Goal: Task Accomplishment & Management: Use online tool/utility

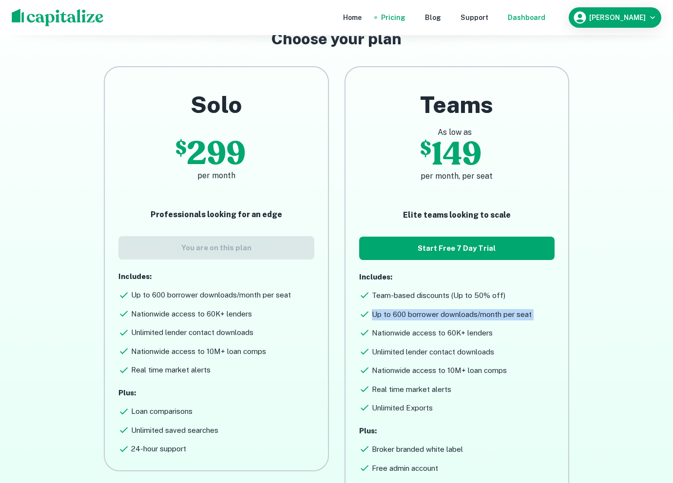
click at [528, 18] on div "Dashboard" at bounding box center [527, 17] width 38 height 11
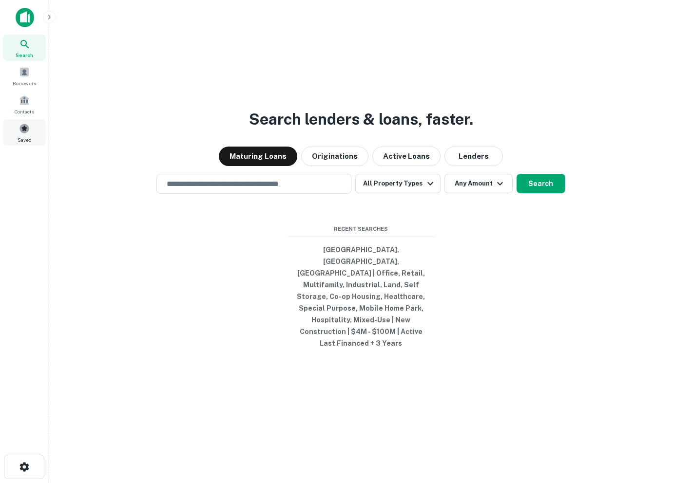
click at [29, 127] on div "Saved" at bounding box center [24, 132] width 43 height 26
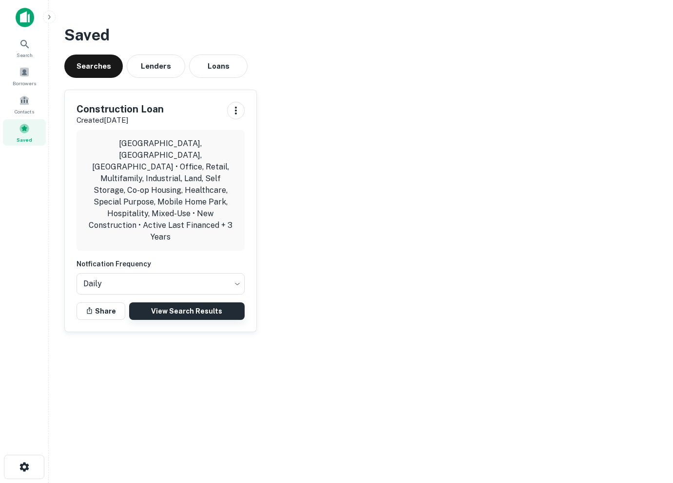
click at [175, 303] on link "View Search Results" at bounding box center [186, 312] width 115 height 18
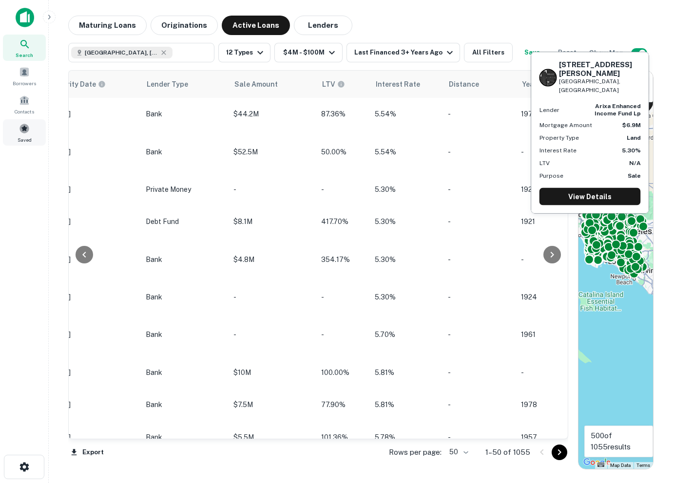
scroll to position [0, 767]
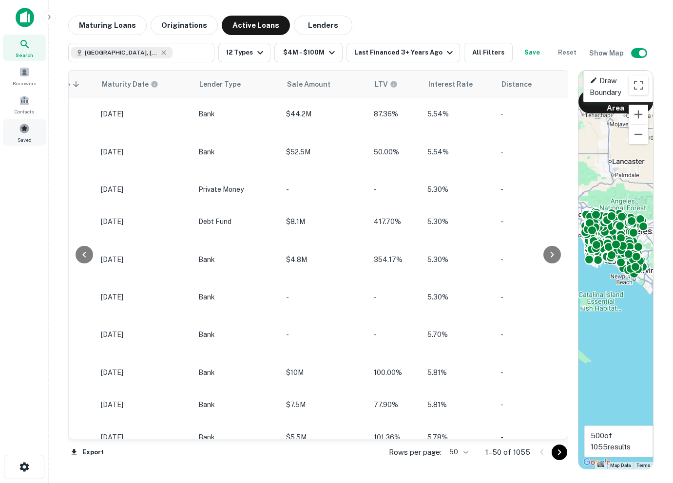
click at [21, 134] on div "Saved" at bounding box center [24, 132] width 43 height 26
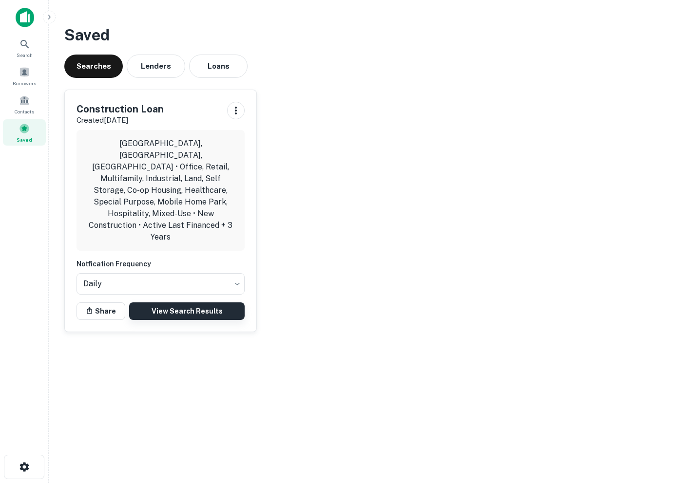
click at [173, 303] on link "View Search Results" at bounding box center [186, 312] width 115 height 18
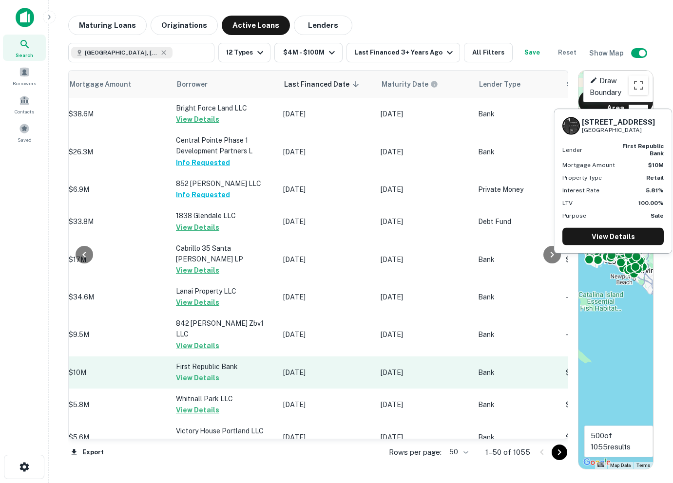
scroll to position [2, 487]
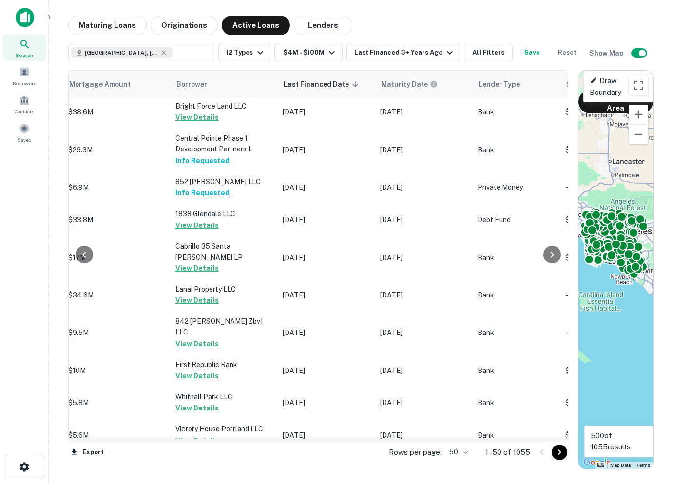
click at [460, 452] on body "Search Borrowers Contacts Saved Maturing Loans Originations Active Loans Lender…" at bounding box center [336, 241] width 673 height 483
click at [458, 463] on li "100" at bounding box center [459, 463] width 28 height 18
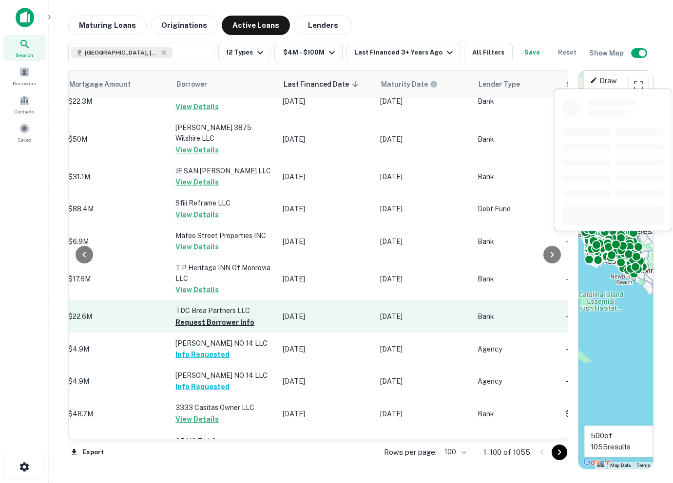
click at [202, 317] on button "Request Borrower Info" at bounding box center [214, 323] width 79 height 12
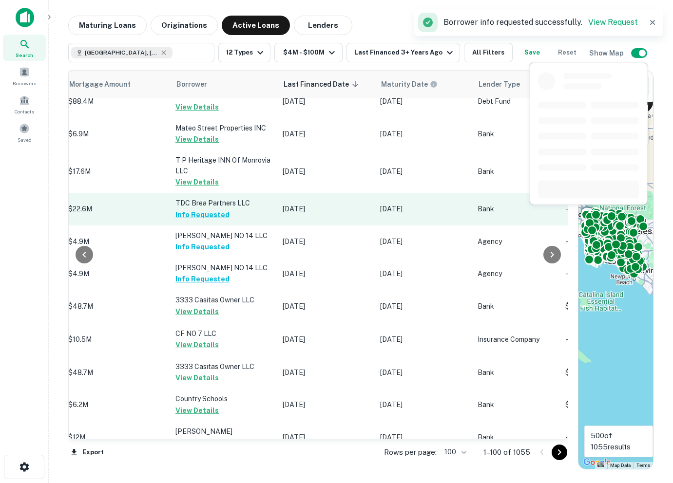
scroll to position [3094, 487]
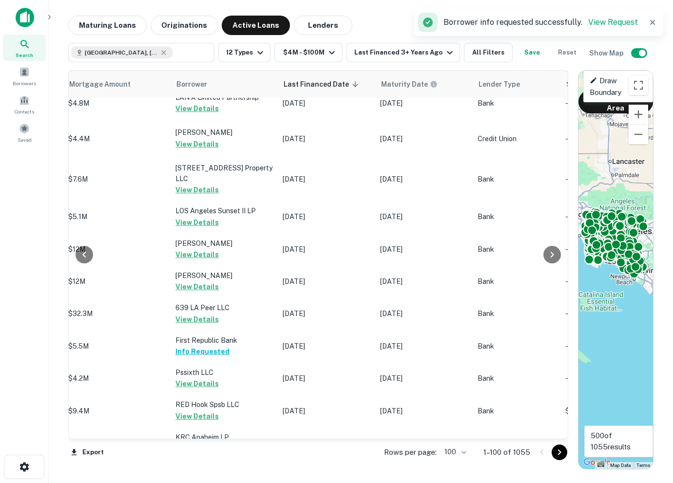
click at [558, 453] on icon "Go to next page" at bounding box center [560, 453] width 12 height 12
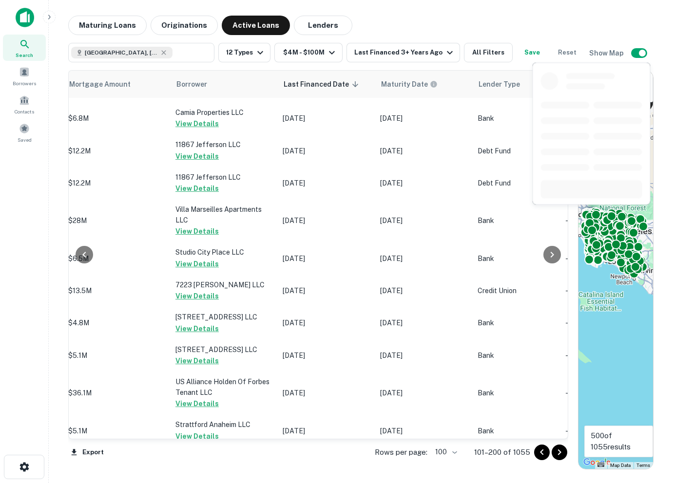
scroll to position [3040, 487]
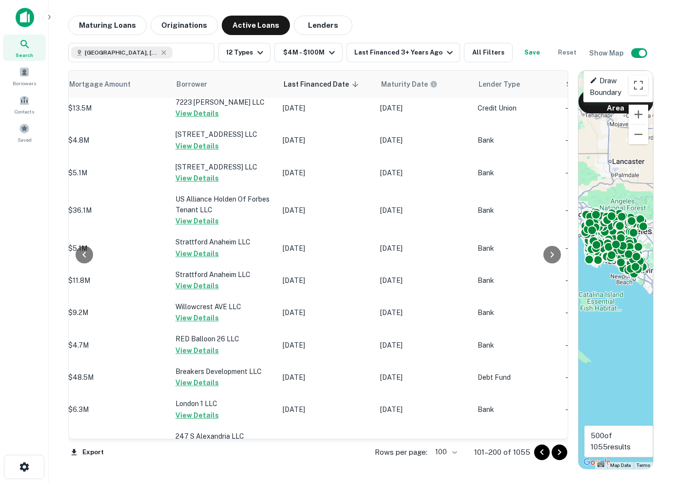
click at [560, 452] on icon "Go to next page" at bounding box center [559, 453] width 3 height 6
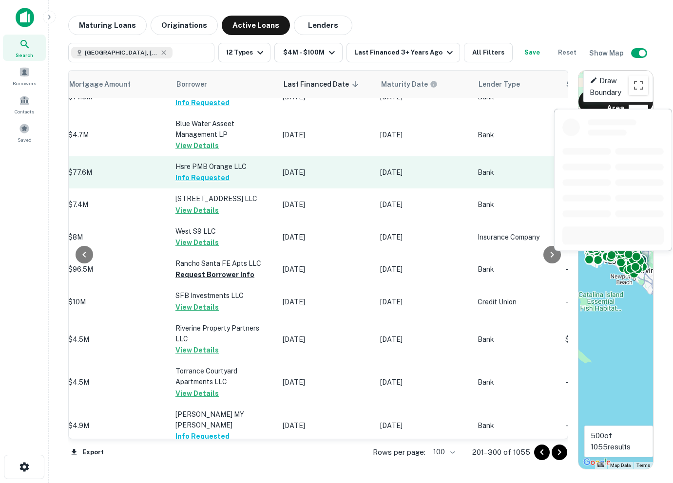
scroll to position [972, 487]
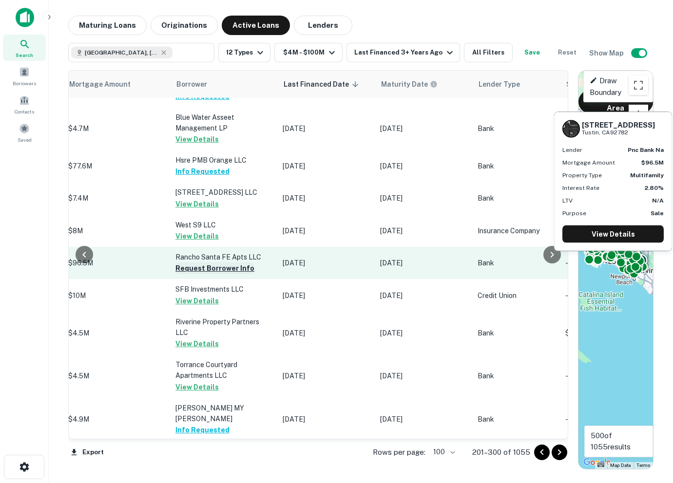
click at [210, 274] on button "Request Borrower Info" at bounding box center [214, 269] width 79 height 12
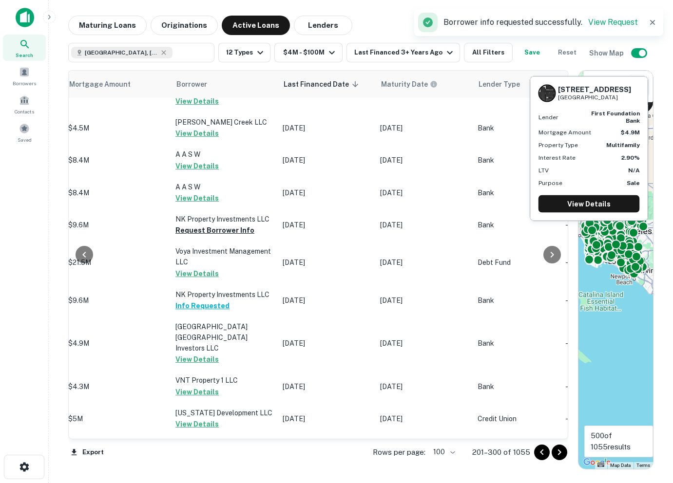
scroll to position [2085, 487]
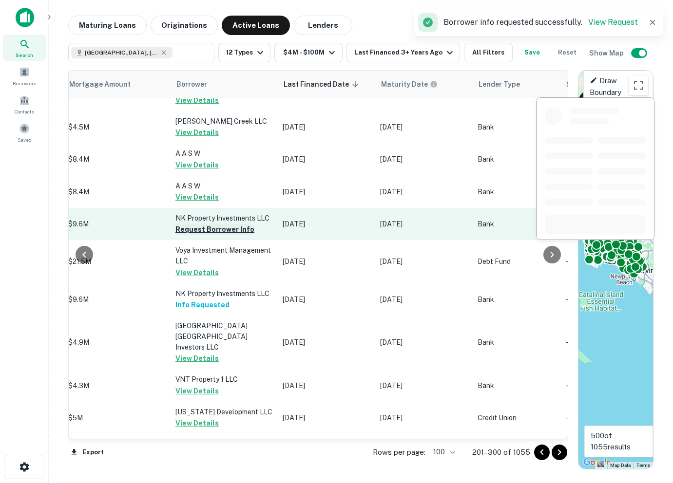
click at [189, 224] on button "Request Borrower Info" at bounding box center [214, 230] width 79 height 12
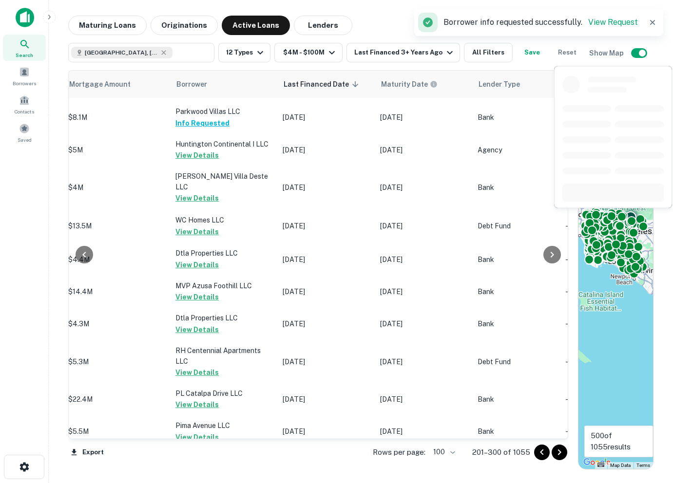
scroll to position [3164, 487]
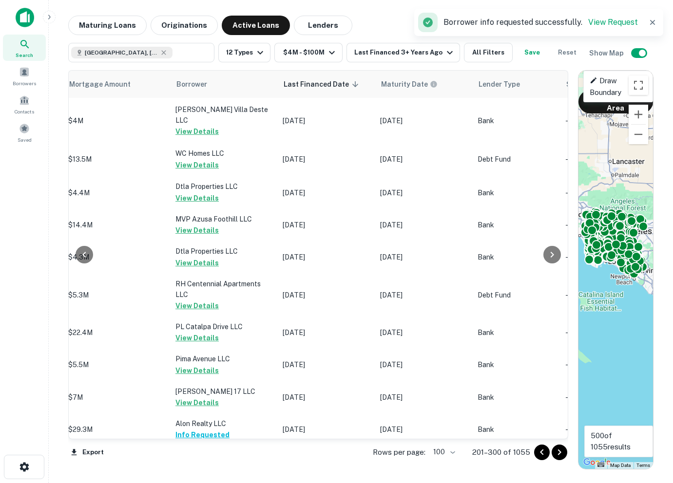
click at [563, 452] on icon "Go to next page" at bounding box center [560, 453] width 12 height 12
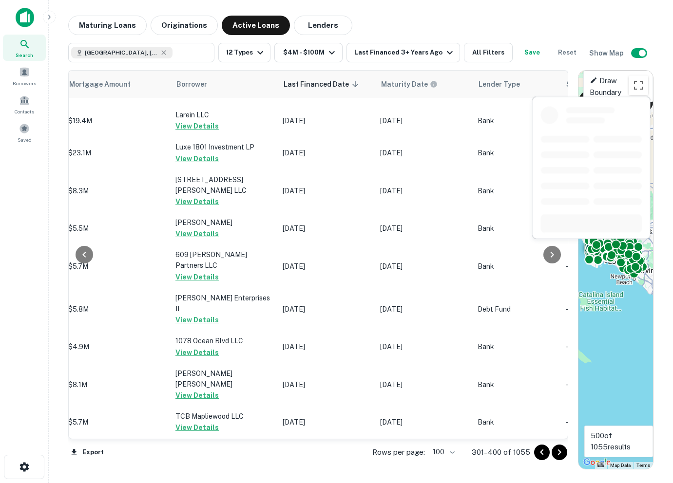
scroll to position [0, 487]
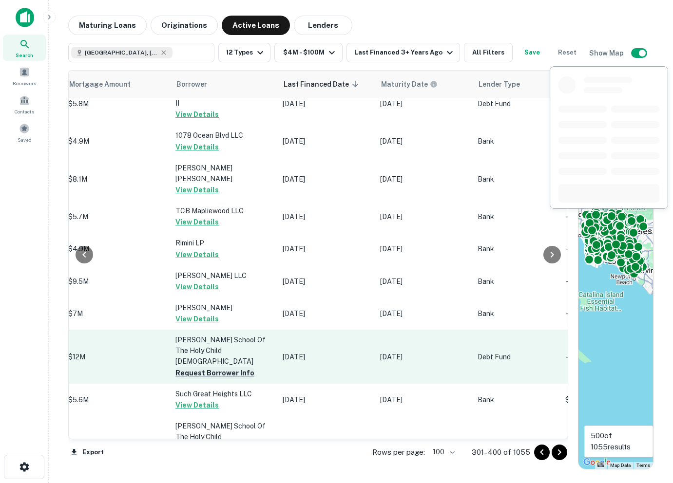
click at [193, 367] on button "Request Borrower Info" at bounding box center [214, 373] width 79 height 12
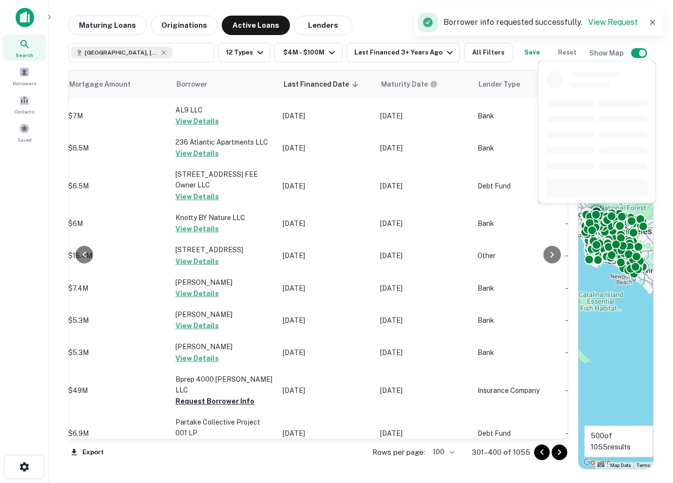
scroll to position [1560, 487]
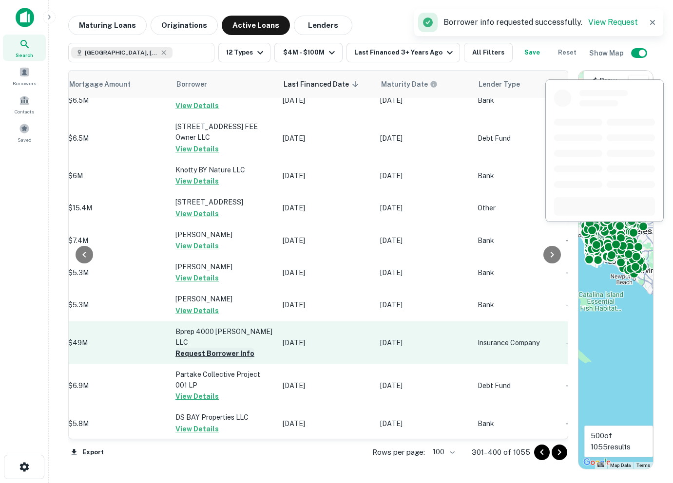
click at [179, 348] on button "Request Borrower Info" at bounding box center [214, 354] width 79 height 12
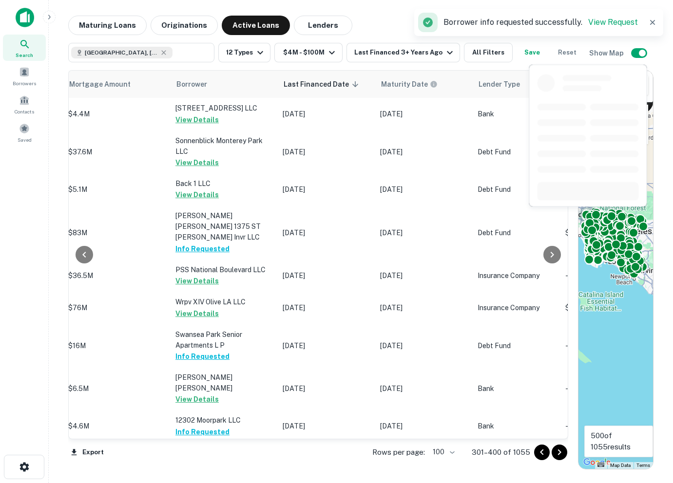
scroll to position [3129, 487]
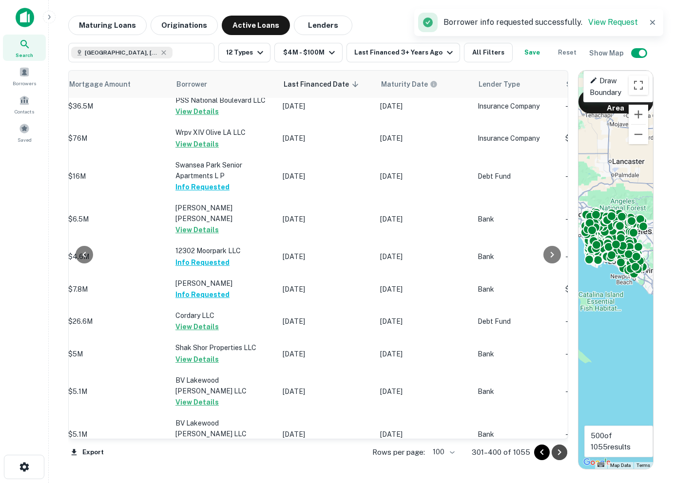
click at [560, 452] on icon "Go to next page" at bounding box center [559, 453] width 3 height 6
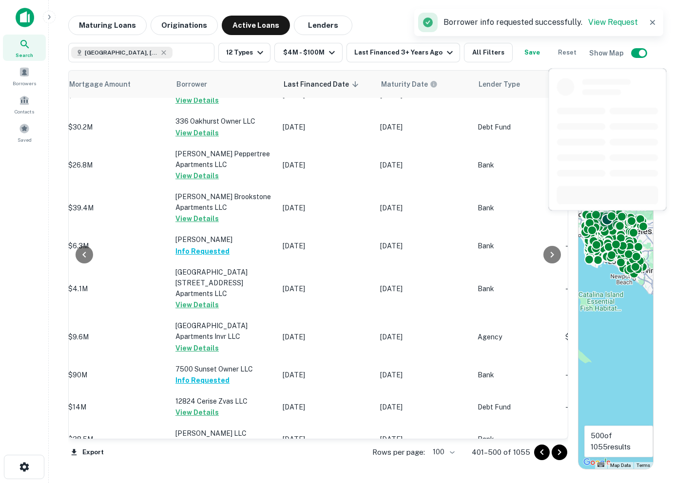
scroll to position [3125, 487]
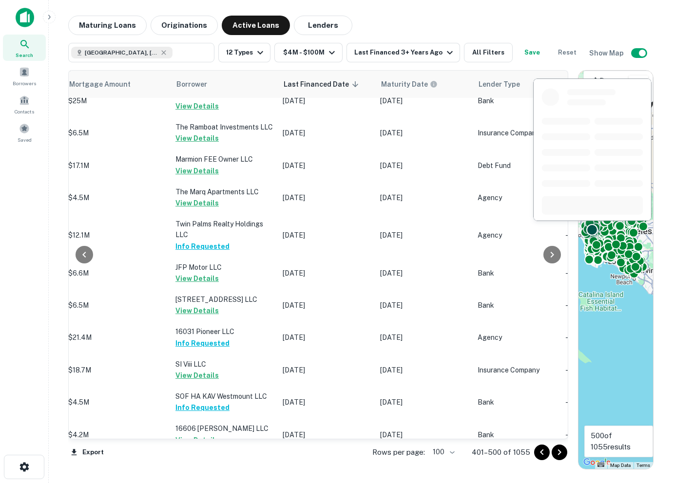
click at [190, 467] on button "Request Borrower Info" at bounding box center [214, 473] width 79 height 12
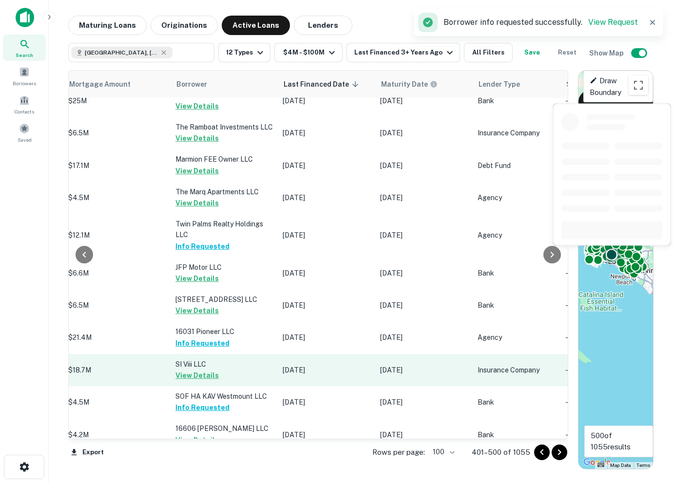
scroll to position [2679, 487]
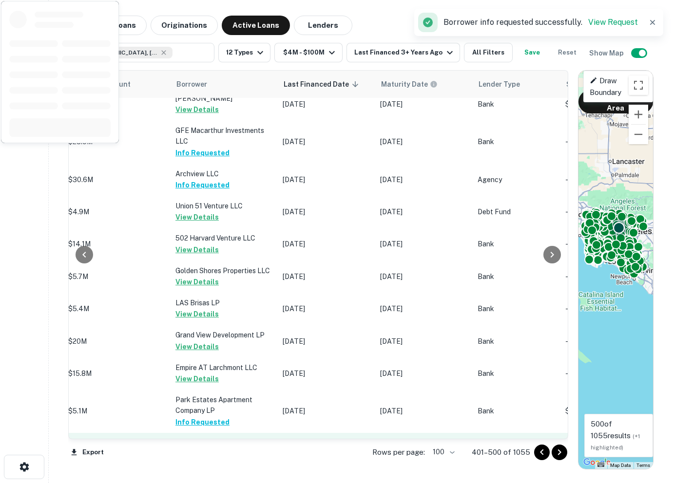
click at [196, 449] on button "Request Borrower Info" at bounding box center [214, 455] width 79 height 12
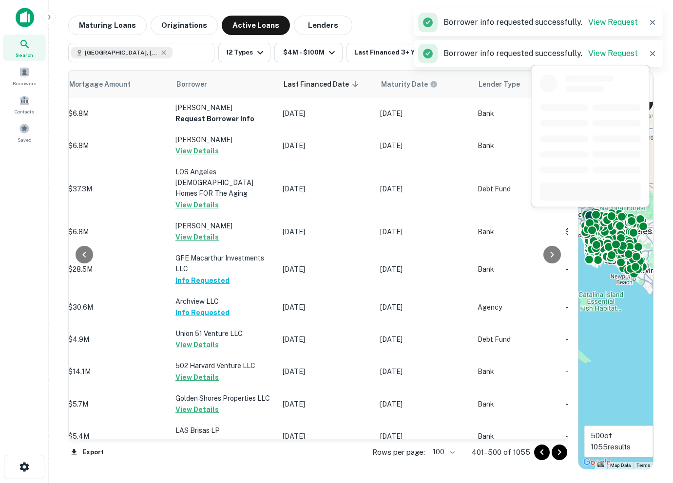
scroll to position [2459, 487]
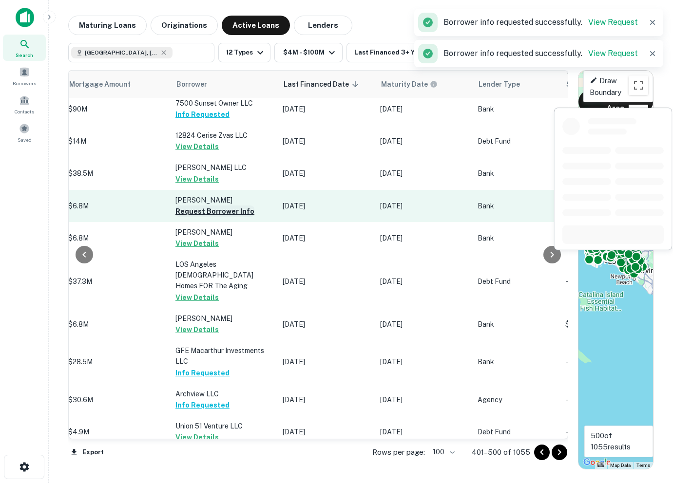
click at [199, 206] on button "Request Borrower Info" at bounding box center [214, 212] width 79 height 12
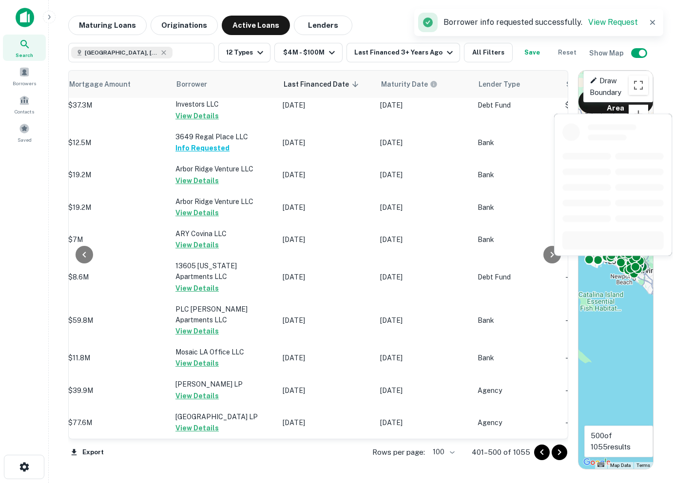
scroll to position [381, 487]
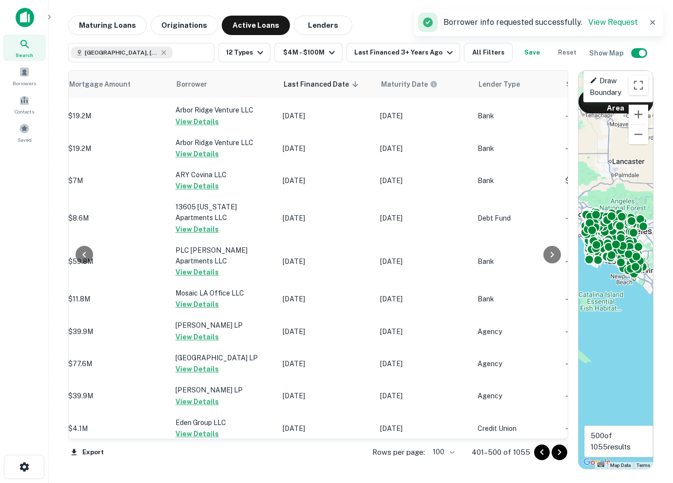
click at [561, 453] on icon "Go to next page" at bounding box center [560, 453] width 12 height 12
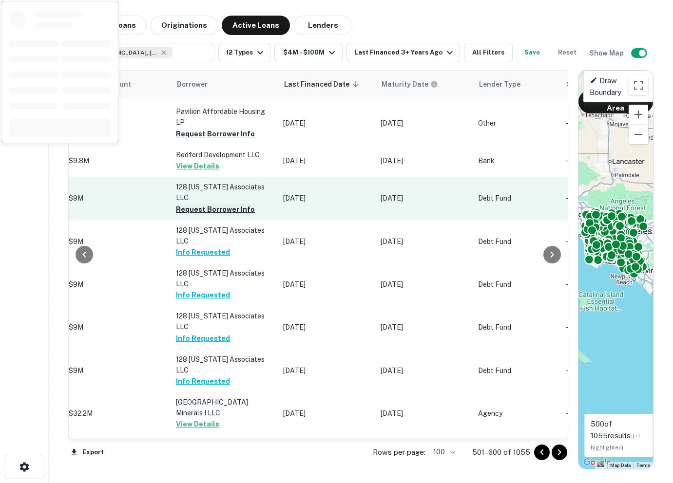
scroll to position [0, 487]
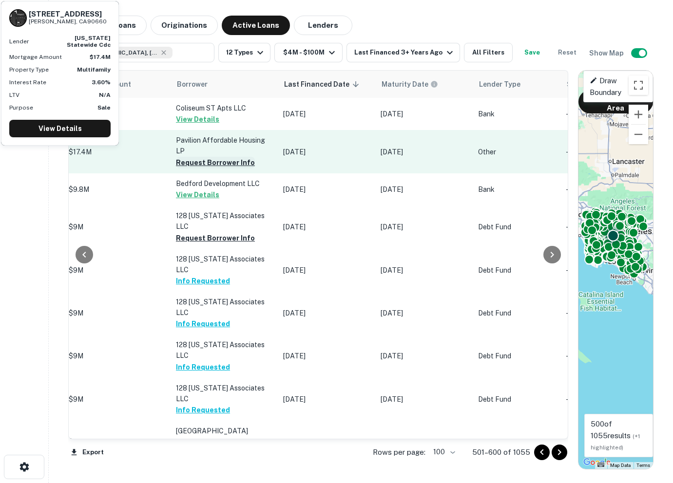
click at [195, 162] on button "Request Borrower Info" at bounding box center [215, 163] width 79 height 12
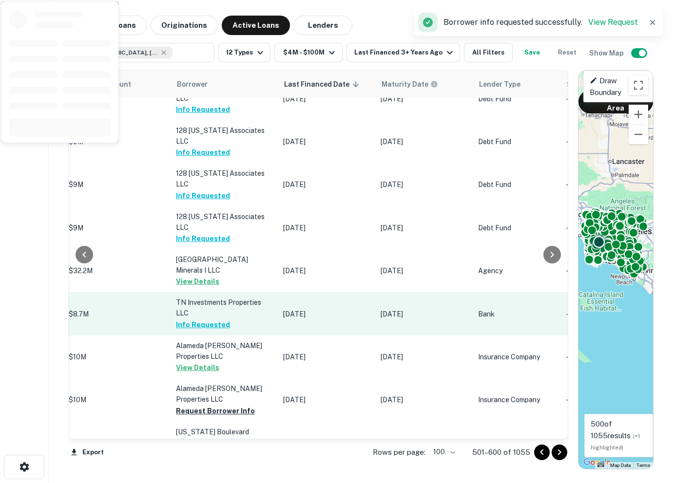
scroll to position [192, 487]
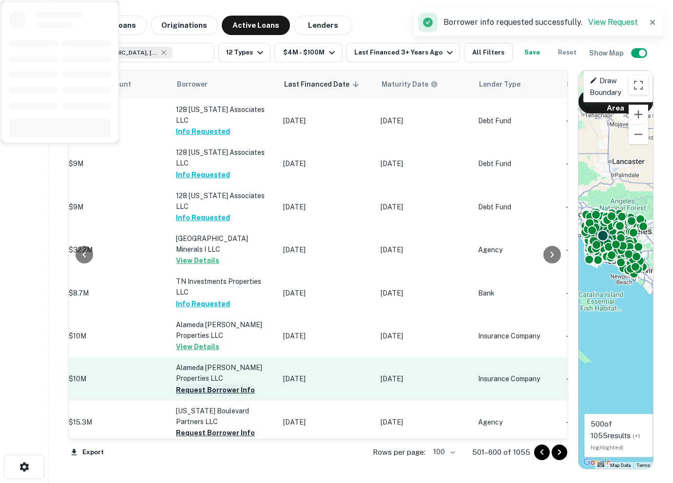
click at [189, 385] on button "Request Borrower Info" at bounding box center [215, 391] width 79 height 12
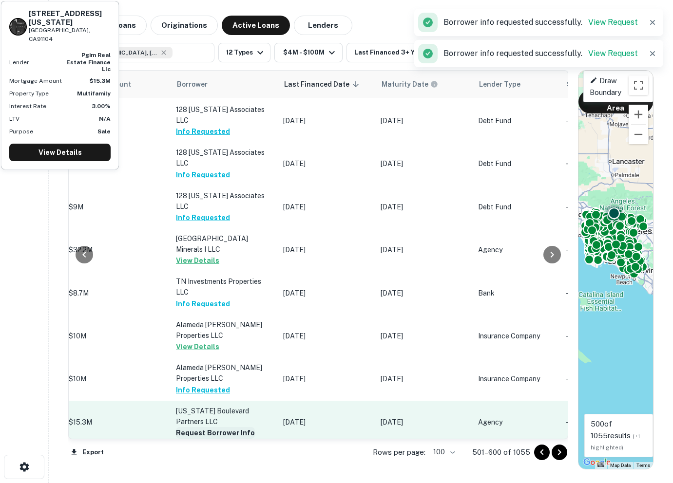
click at [191, 427] on button "Request Borrower Info" at bounding box center [215, 433] width 79 height 12
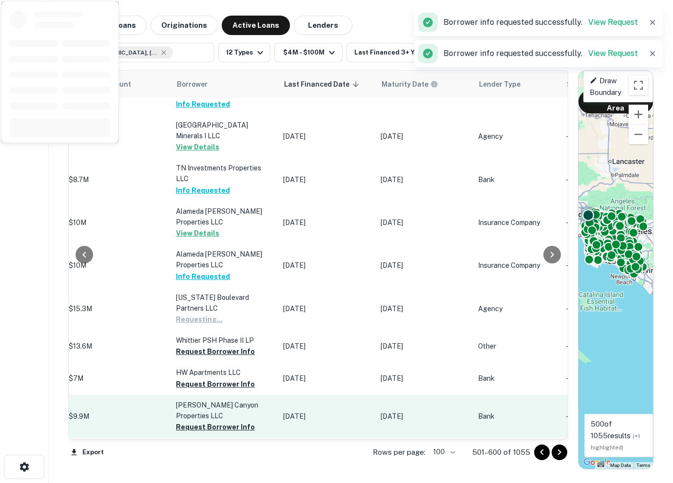
scroll to position [308, 487]
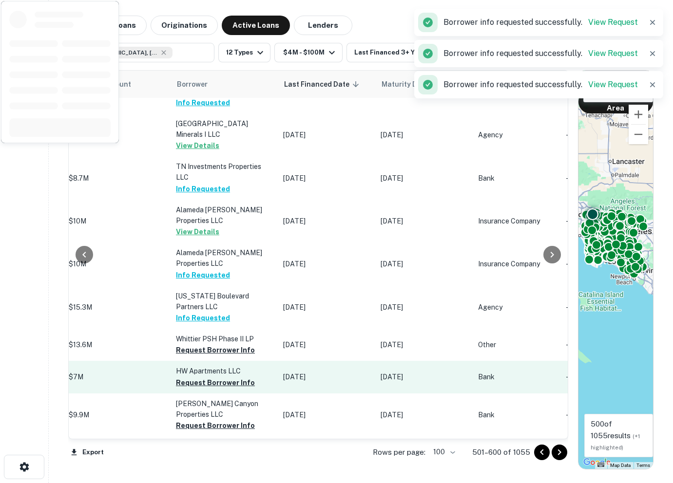
click at [184, 345] on button "Request Borrower Info" at bounding box center [215, 351] width 79 height 12
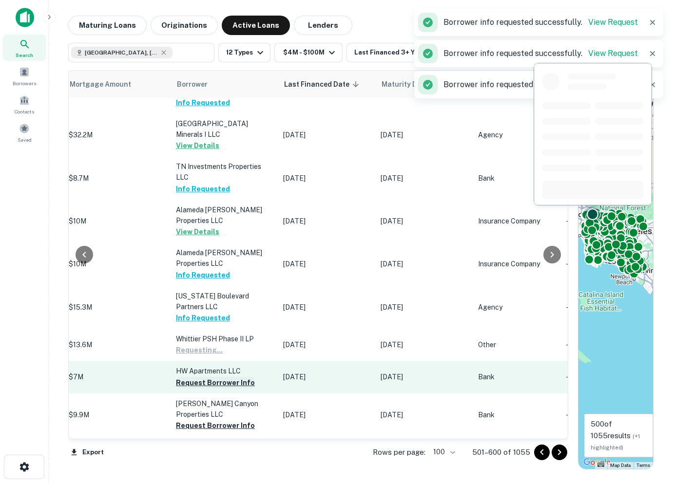
click at [184, 377] on button "Request Borrower Info" at bounding box center [215, 383] width 79 height 12
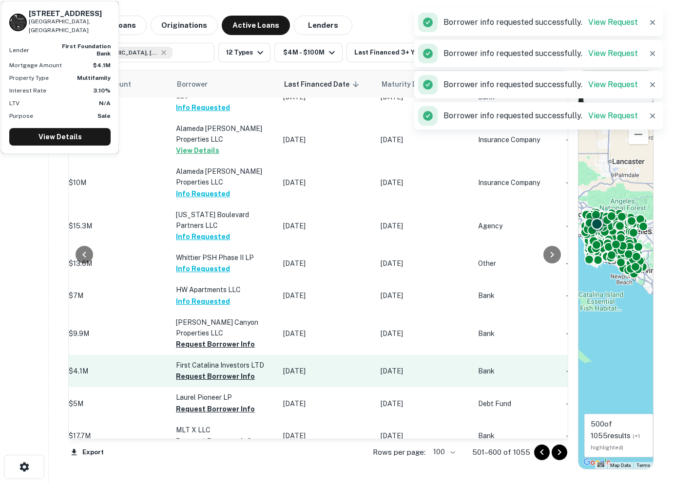
scroll to position [401, 487]
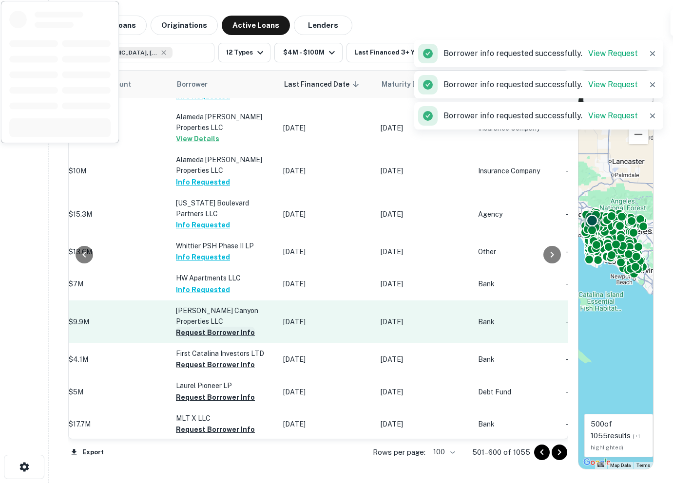
click at [186, 327] on button "Request Borrower Info" at bounding box center [215, 333] width 79 height 12
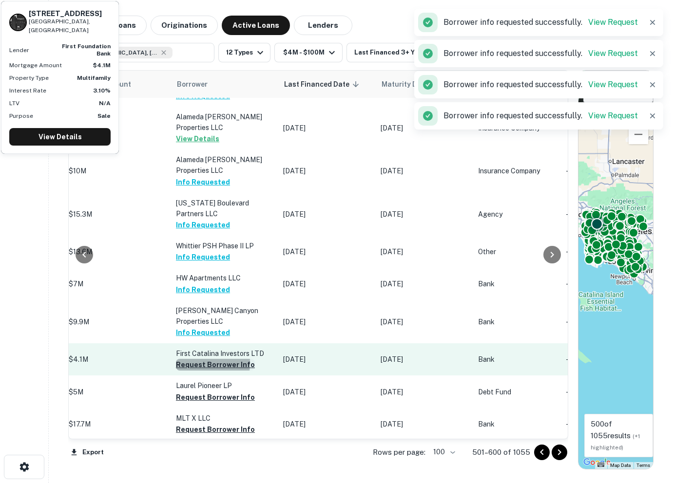
click at [188, 359] on button "Request Borrower Info" at bounding box center [215, 365] width 79 height 12
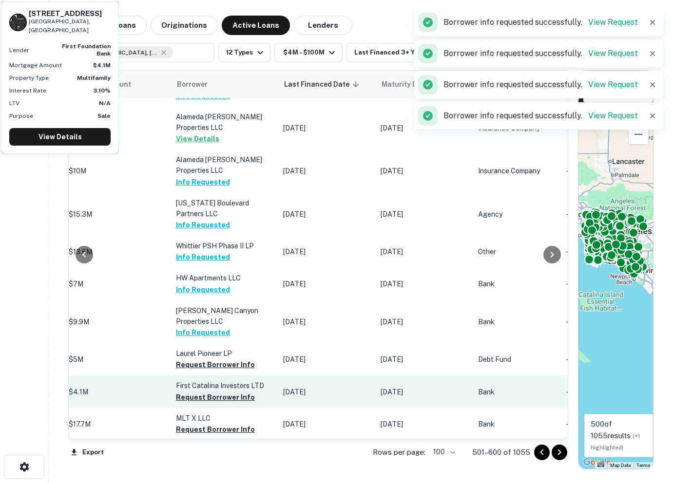
click at [188, 392] on button "Request Borrower Info" at bounding box center [215, 398] width 79 height 12
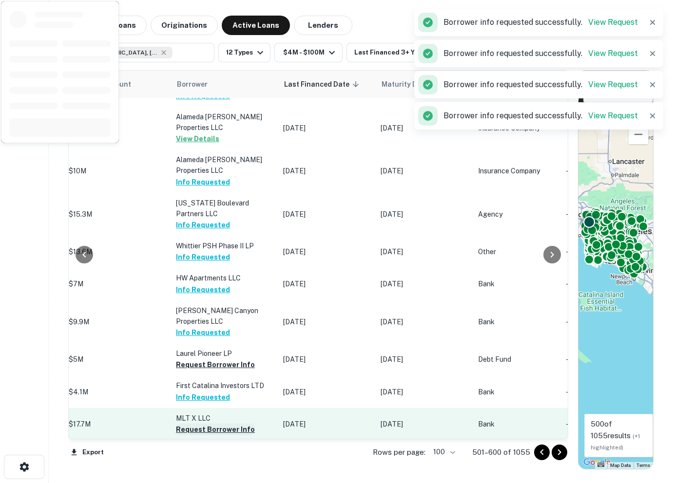
click at [191, 424] on button "Request Borrower Info" at bounding box center [215, 430] width 79 height 12
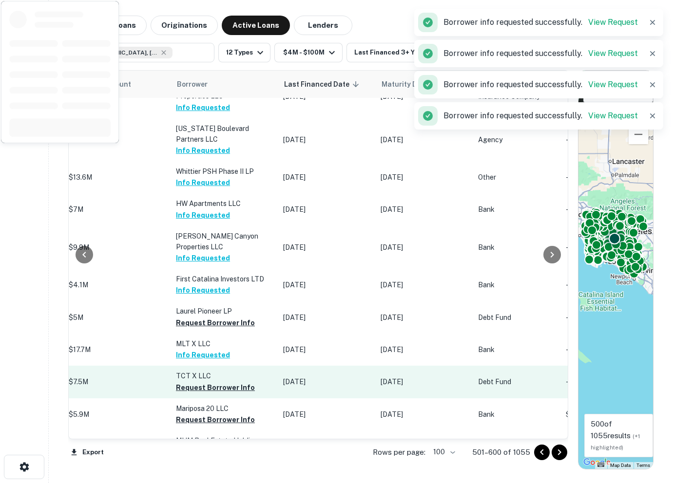
scroll to position [507, 487]
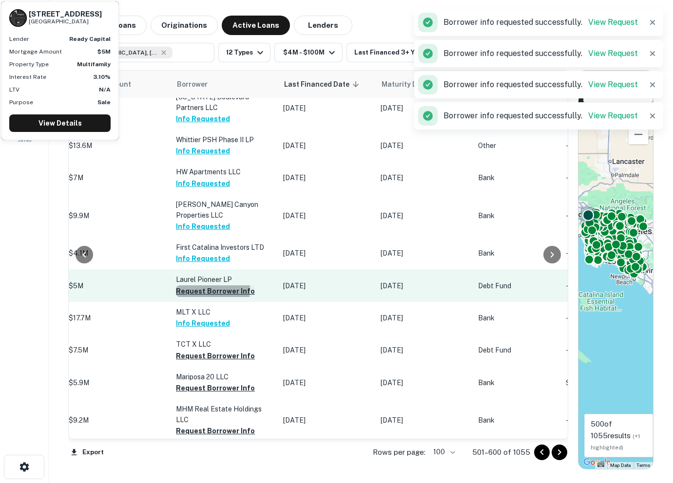
click at [189, 286] on button "Request Borrower Info" at bounding box center [215, 292] width 79 height 12
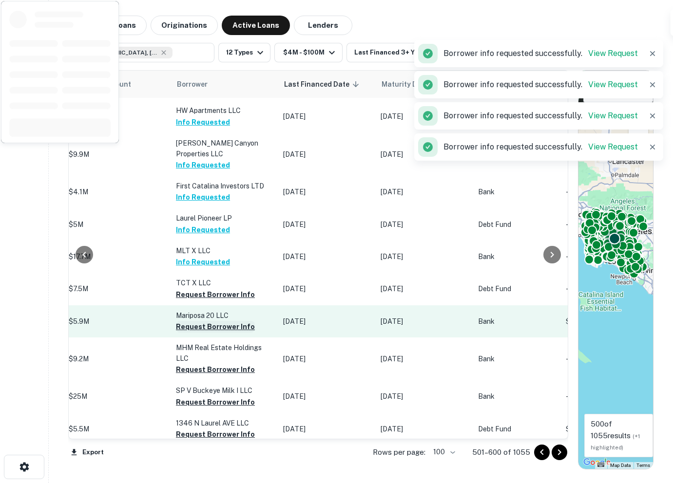
scroll to position [574, 487]
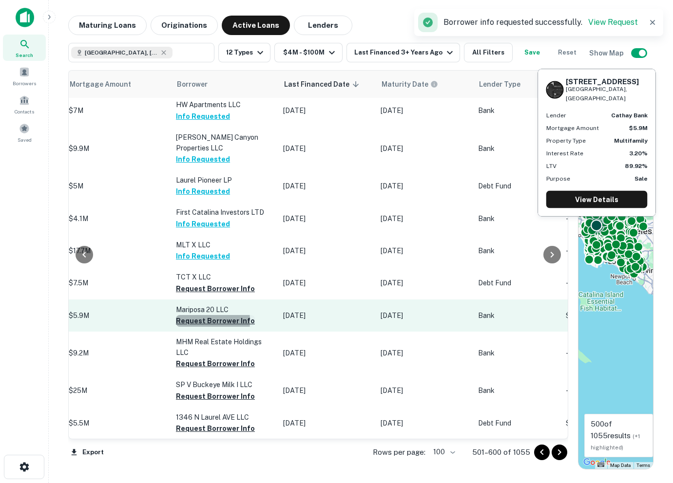
click at [188, 315] on button "Request Borrower Info" at bounding box center [215, 321] width 79 height 12
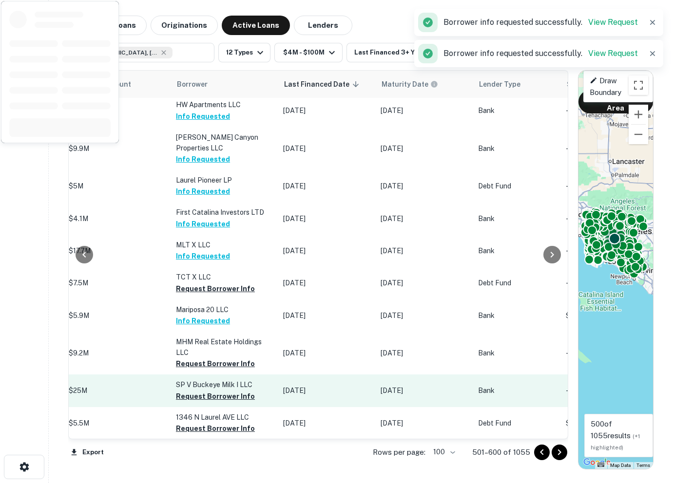
click at [197, 358] on button "Request Borrower Info" at bounding box center [215, 364] width 79 height 12
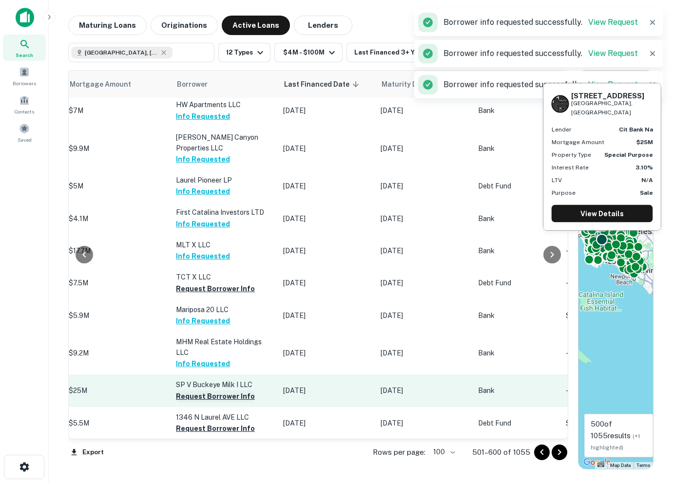
click at [200, 391] on button "Request Borrower Info" at bounding box center [215, 397] width 79 height 12
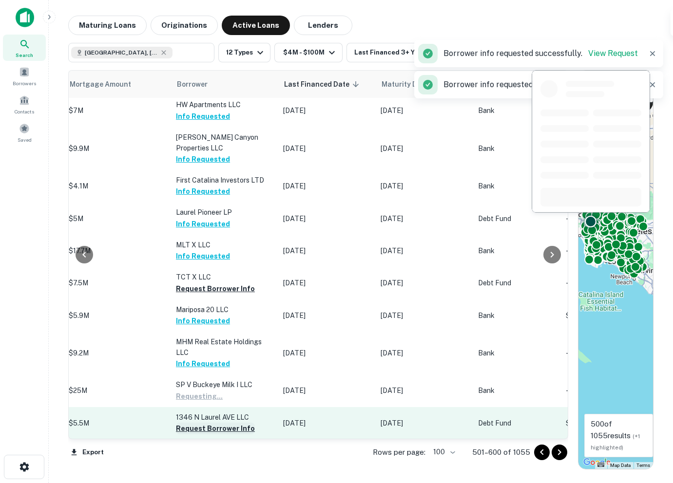
click at [190, 423] on button "Request Borrower Info" at bounding box center [215, 429] width 79 height 12
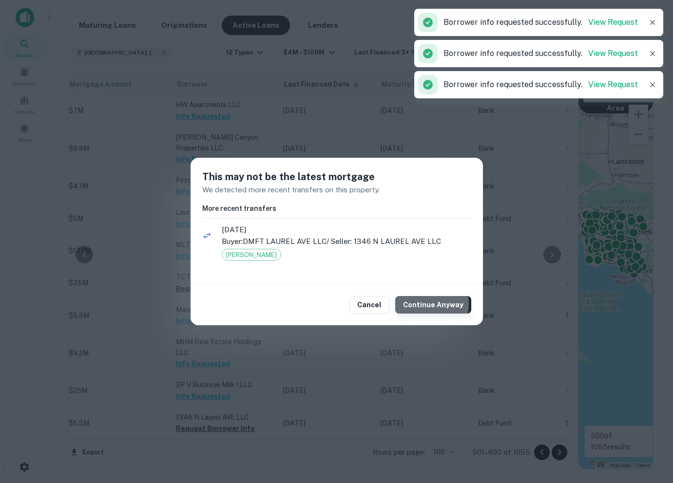
click at [433, 304] on button "Continue Anyway" at bounding box center [433, 305] width 76 height 18
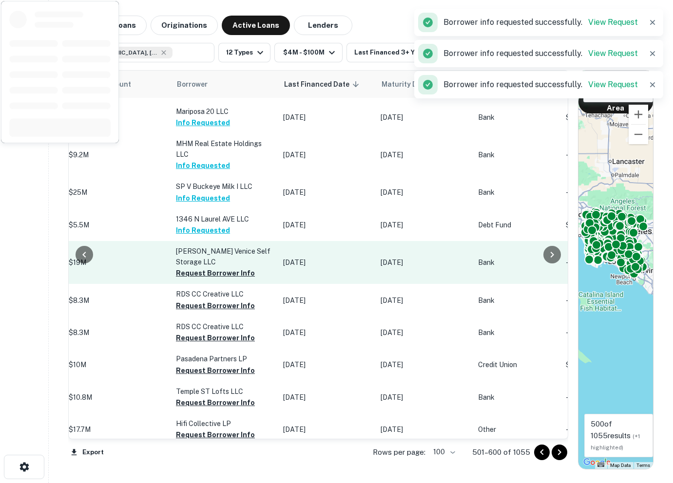
scroll to position [781, 487]
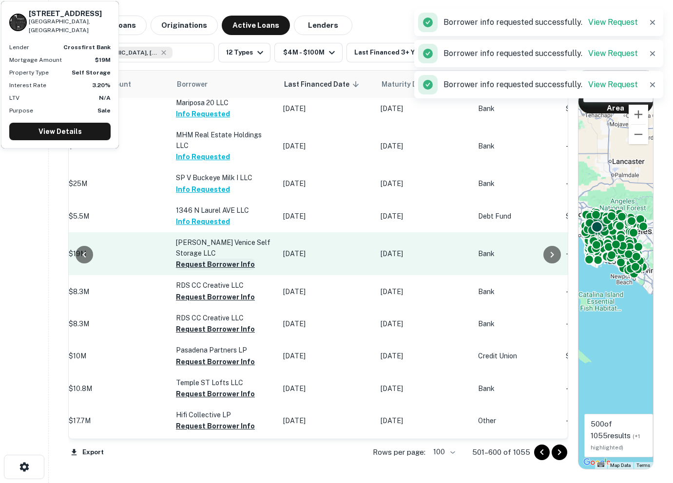
click at [190, 259] on button "Request Borrower Info" at bounding box center [215, 265] width 79 height 12
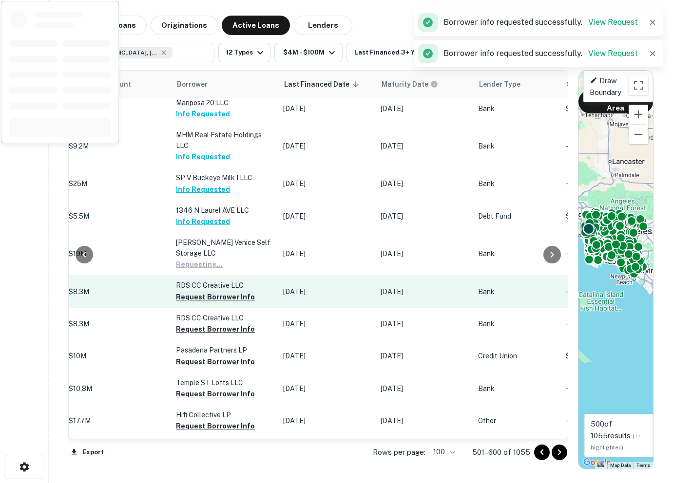
click at [188, 291] on button "Request Borrower Info" at bounding box center [215, 297] width 79 height 12
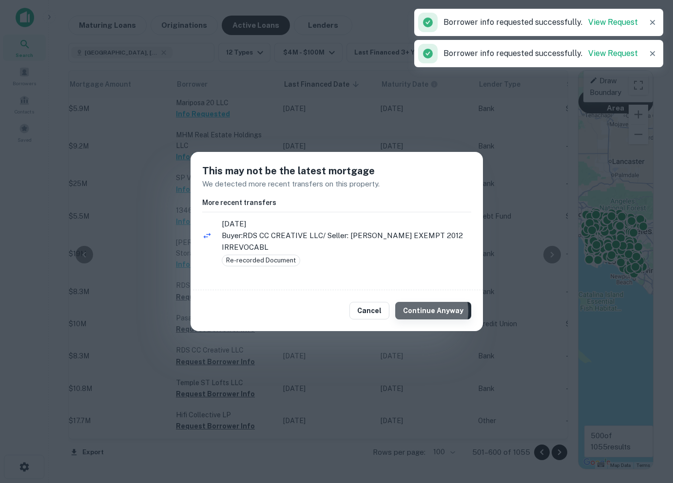
click at [422, 311] on button "Continue Anyway" at bounding box center [433, 311] width 76 height 18
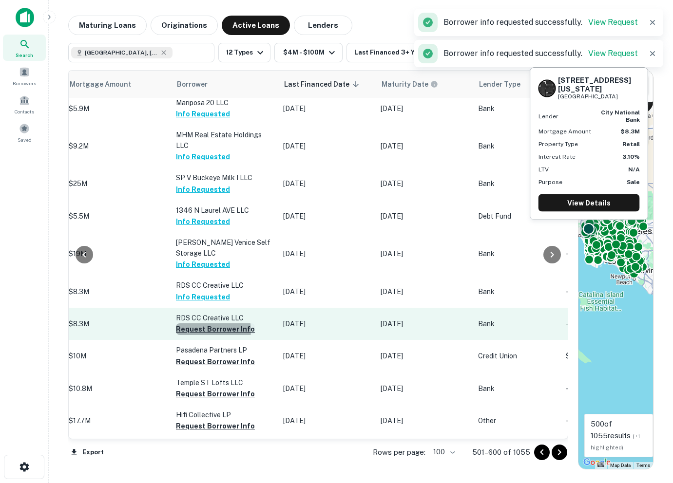
click at [209, 324] on button "Request Borrower Info" at bounding box center [215, 330] width 79 height 12
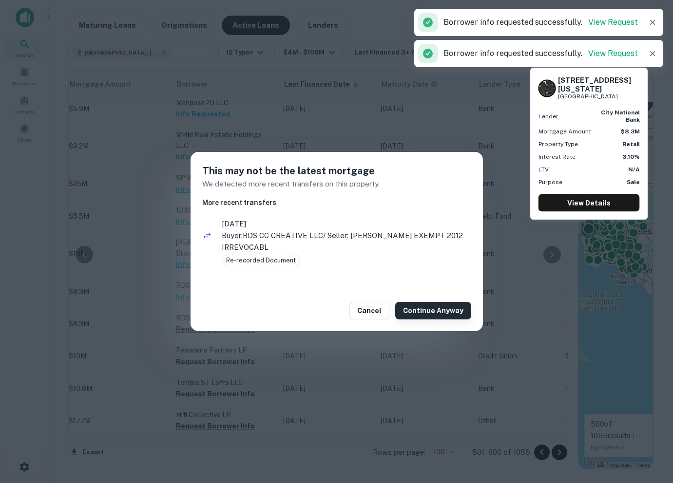
click at [434, 309] on button "Continue Anyway" at bounding box center [433, 311] width 76 height 18
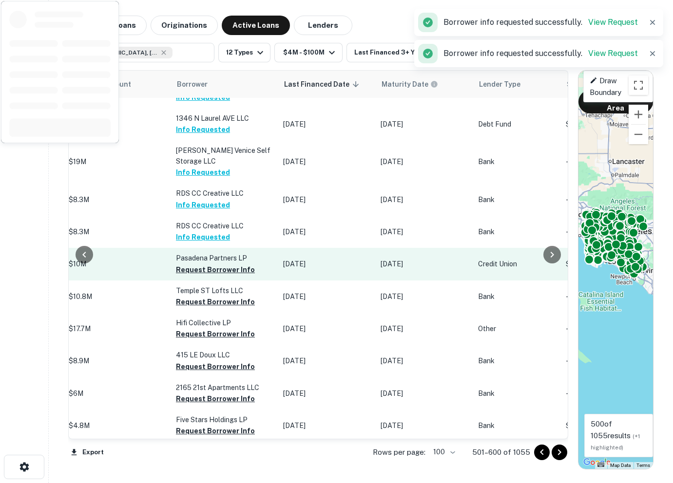
scroll to position [879, 487]
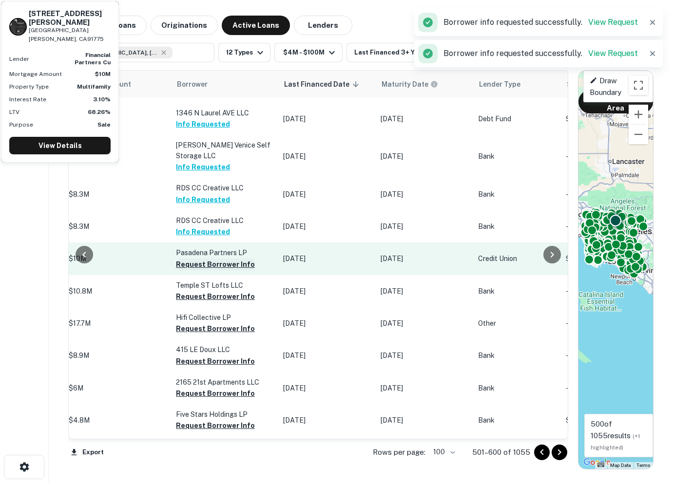
click at [196, 259] on button "Request Borrower Info" at bounding box center [215, 265] width 79 height 12
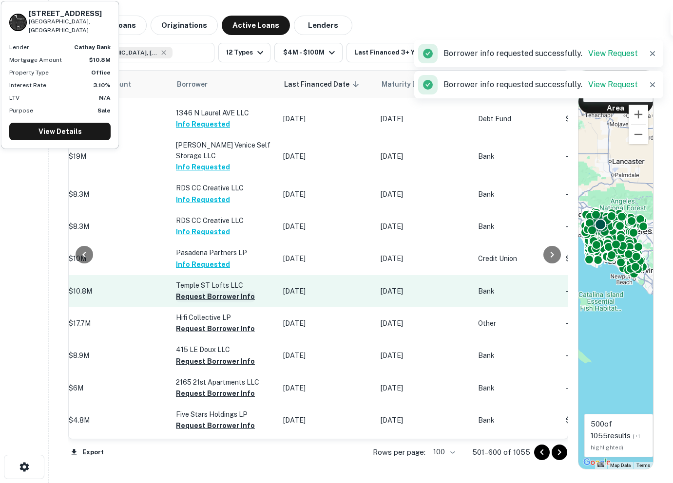
click at [199, 291] on button "Request Borrower Info" at bounding box center [215, 297] width 79 height 12
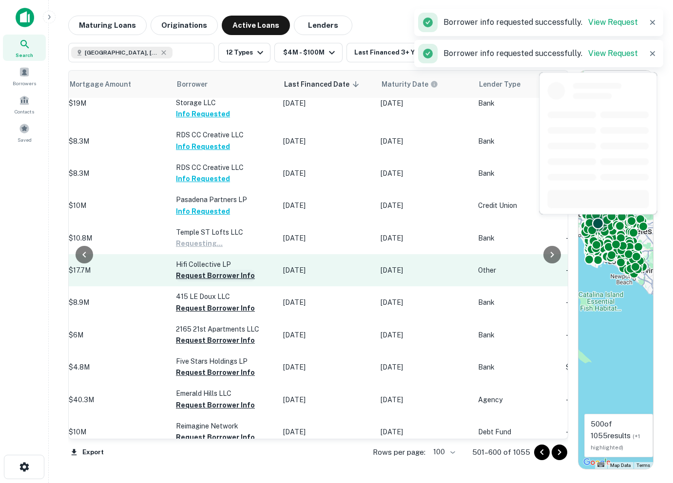
scroll to position [944, 487]
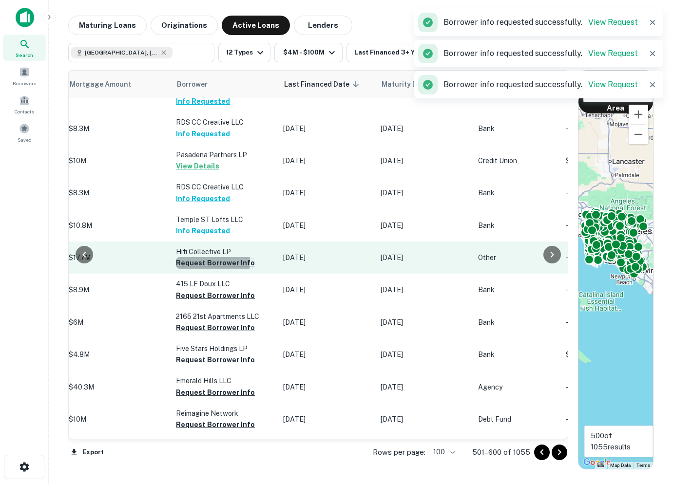
click at [198, 257] on button "Request Borrower Info" at bounding box center [215, 263] width 79 height 12
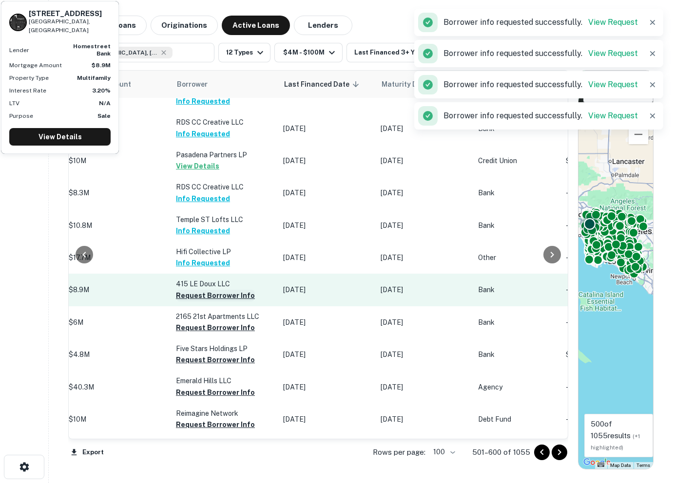
click at [197, 290] on button "Request Borrower Info" at bounding box center [215, 296] width 79 height 12
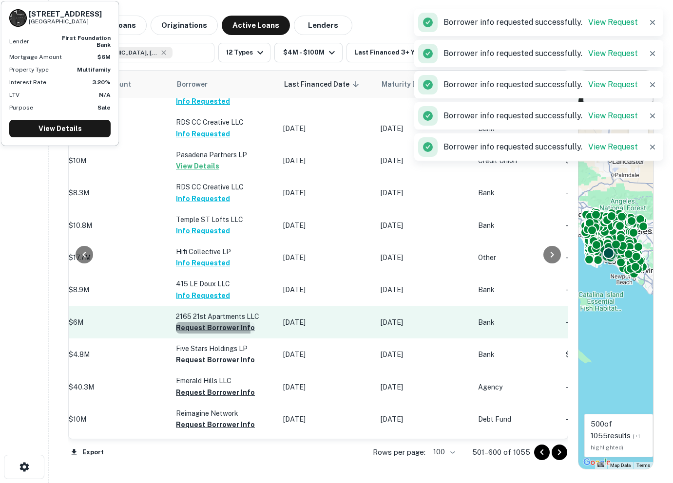
click at [199, 322] on button "Request Borrower Info" at bounding box center [215, 328] width 79 height 12
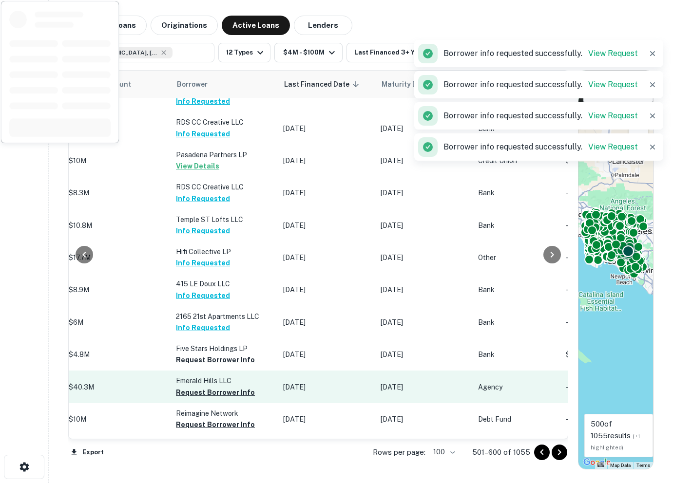
click at [206, 354] on button "Request Borrower Info" at bounding box center [215, 360] width 79 height 12
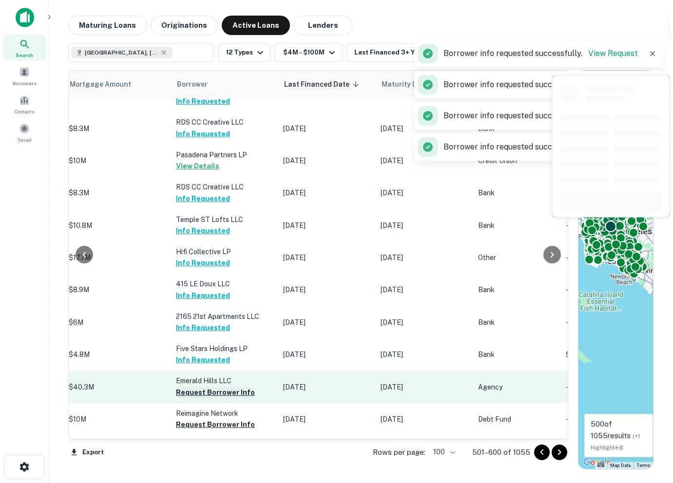
click at [199, 387] on button "Request Borrower Info" at bounding box center [215, 393] width 79 height 12
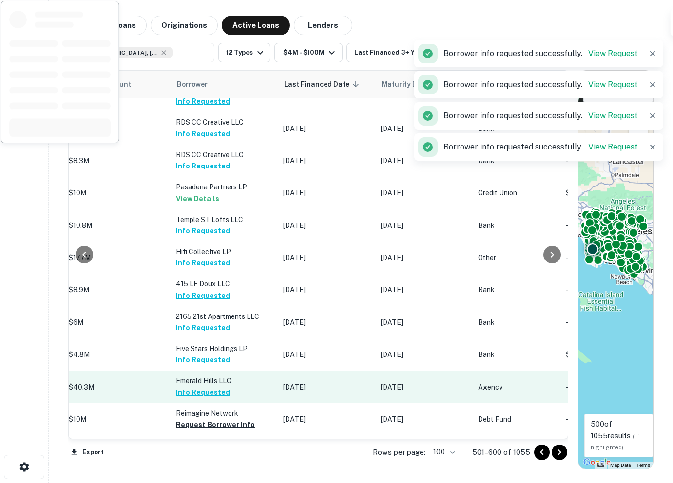
scroll to position [1079, 487]
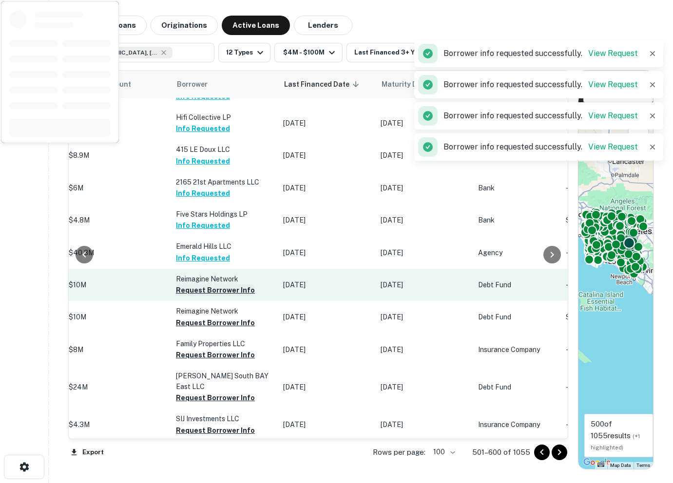
click at [185, 285] on button "Request Borrower Info" at bounding box center [215, 291] width 79 height 12
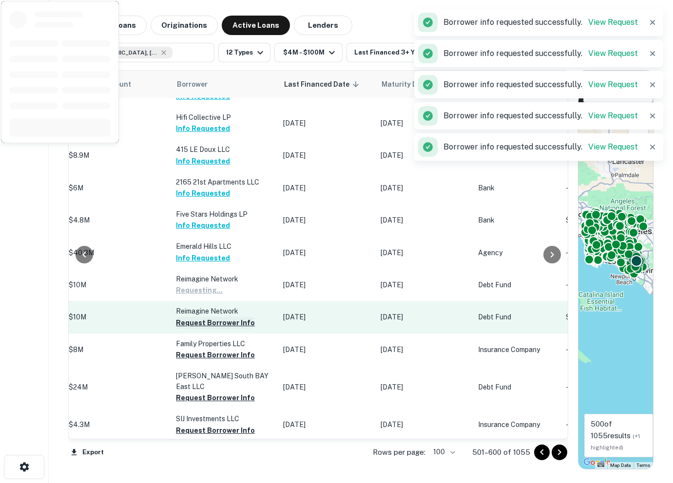
click at [183, 317] on button "Request Borrower Info" at bounding box center [215, 323] width 79 height 12
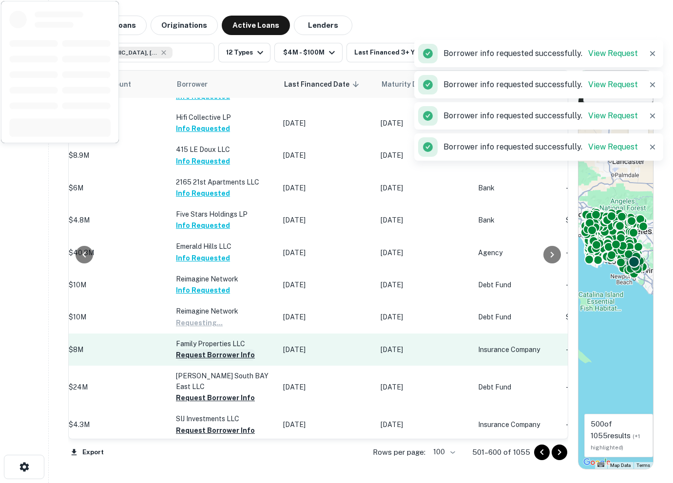
click at [190, 349] on button "Request Borrower Info" at bounding box center [215, 355] width 79 height 12
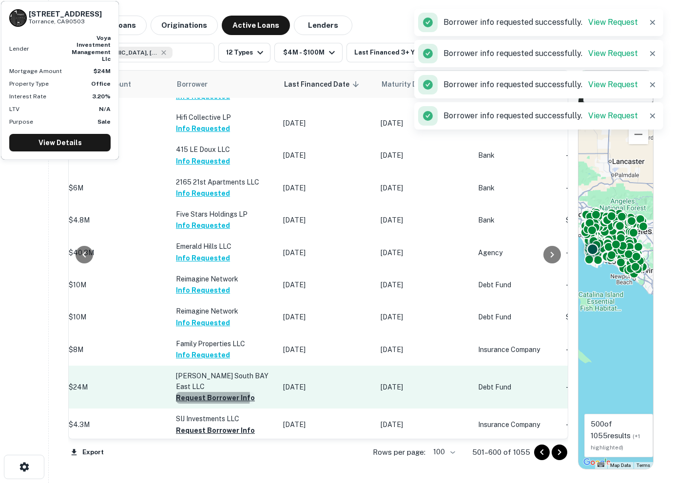
click at [195, 392] on button "Request Borrower Info" at bounding box center [215, 398] width 79 height 12
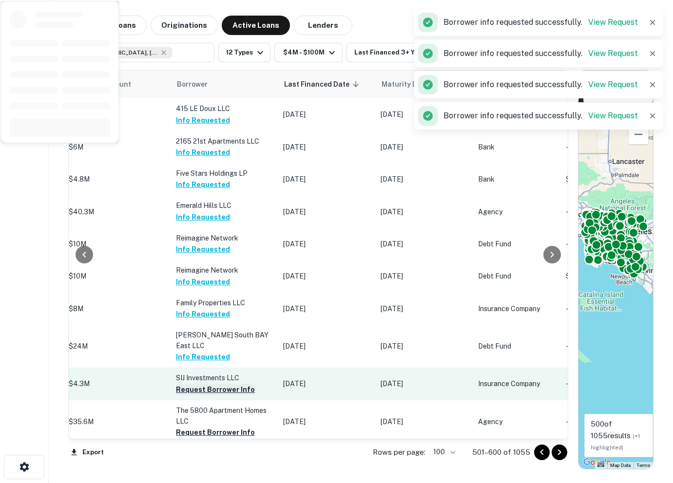
scroll to position [1148, 487]
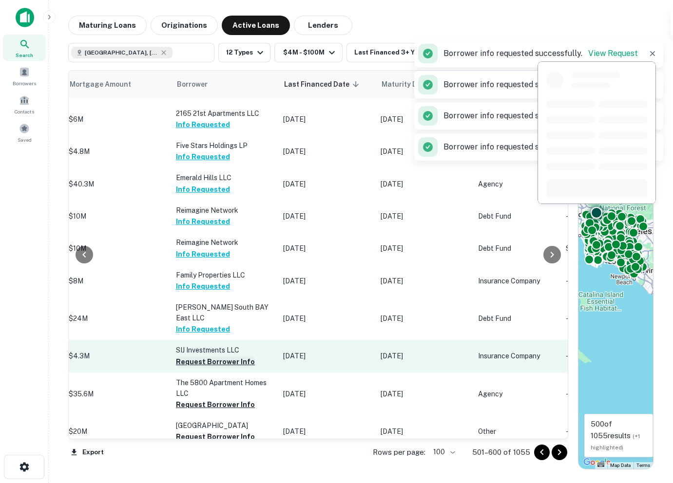
click at [186, 356] on button "Request Borrower Info" at bounding box center [215, 362] width 79 height 12
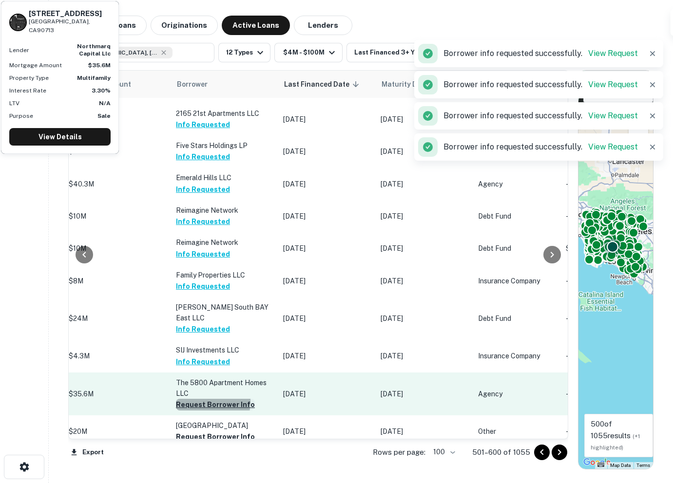
click at [186, 399] on button "Request Borrower Info" at bounding box center [215, 405] width 79 height 12
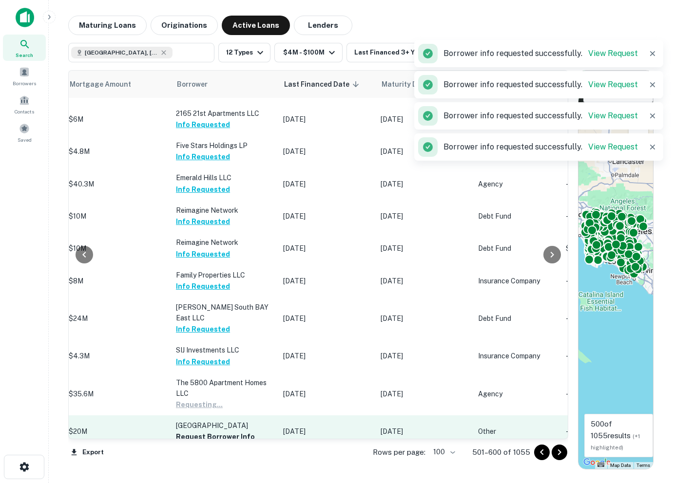
scroll to position [1233, 485]
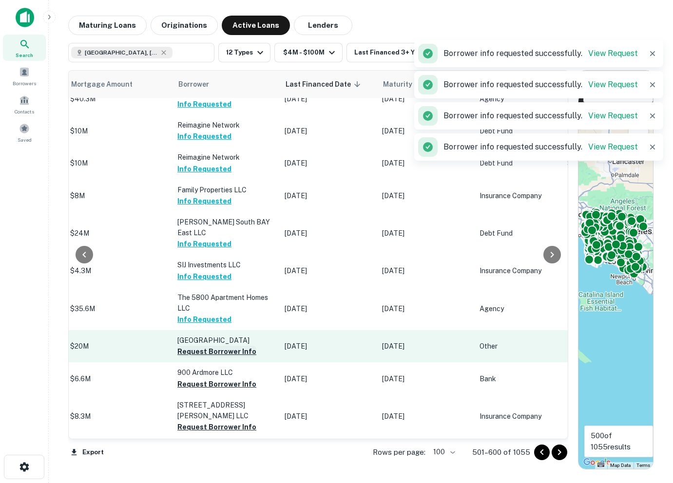
click at [192, 346] on button "Request Borrower Info" at bounding box center [216, 352] width 79 height 12
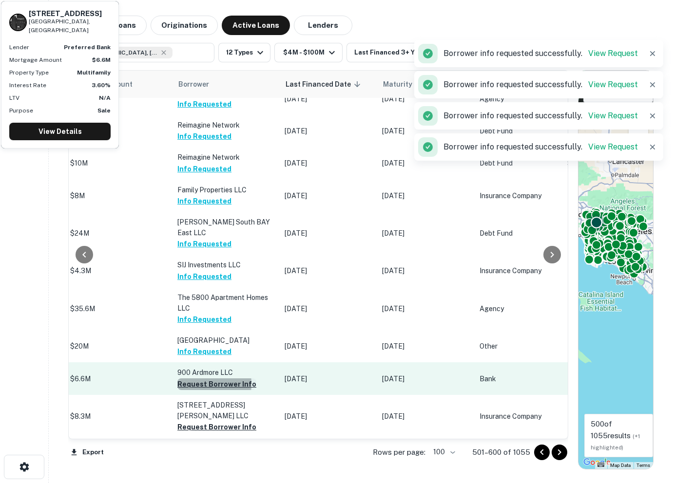
click at [191, 379] on button "Request Borrower Info" at bounding box center [216, 385] width 79 height 12
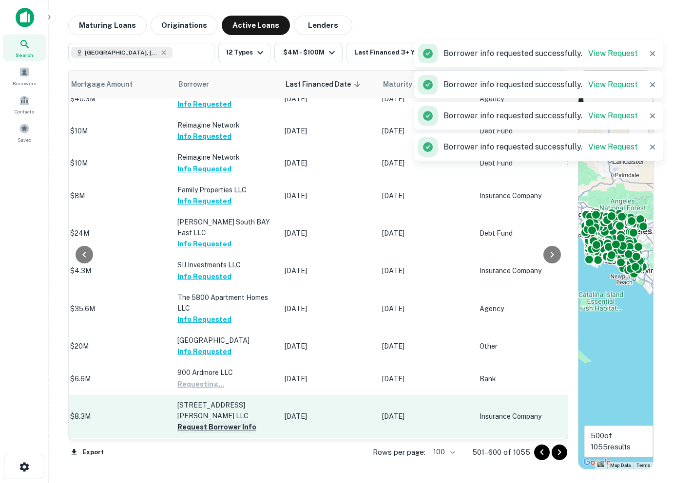
click at [192, 422] on button "Request Borrower Info" at bounding box center [216, 428] width 79 height 12
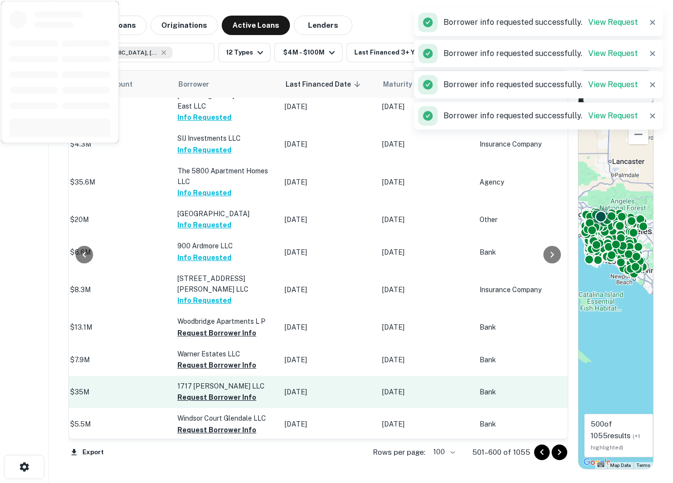
scroll to position [1364, 485]
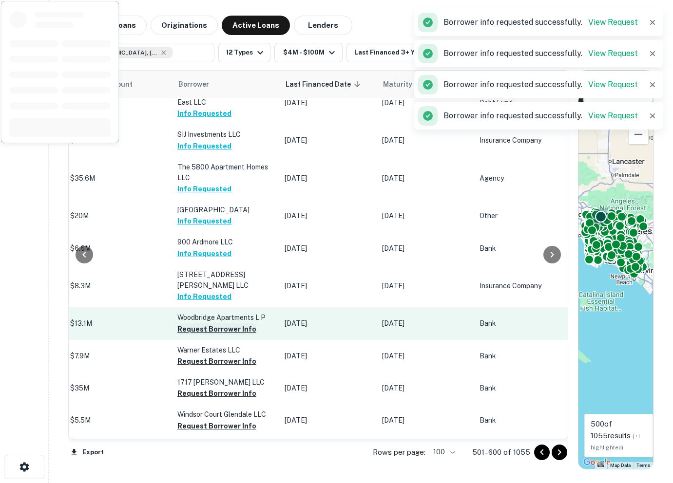
click at [190, 324] on button "Request Borrower Info" at bounding box center [216, 330] width 79 height 12
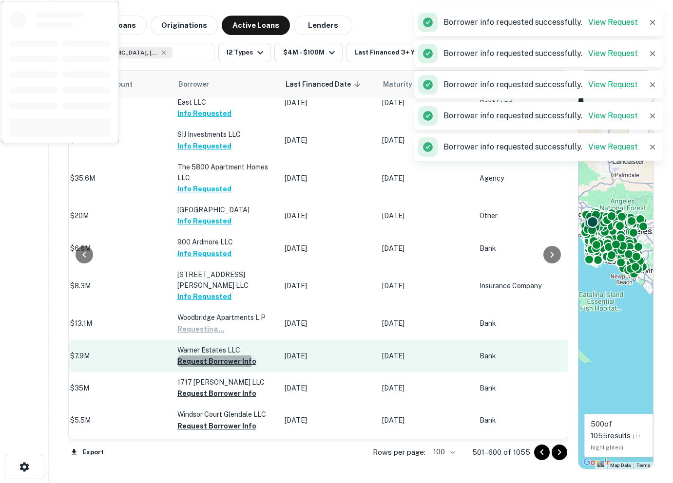
click at [189, 356] on button "Request Borrower Info" at bounding box center [216, 362] width 79 height 12
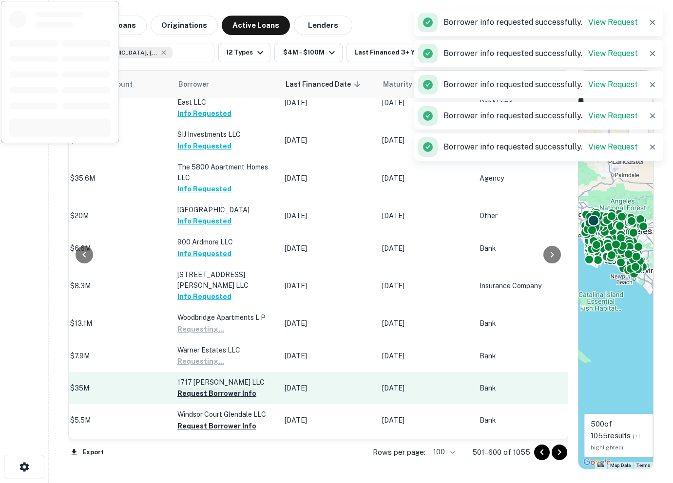
click at [192, 388] on button "Request Borrower Info" at bounding box center [216, 394] width 79 height 12
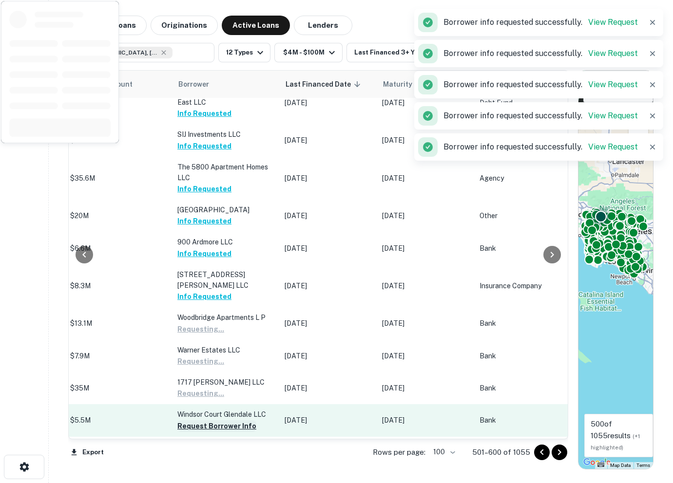
click at [193, 421] on button "Request Borrower Info" at bounding box center [216, 427] width 79 height 12
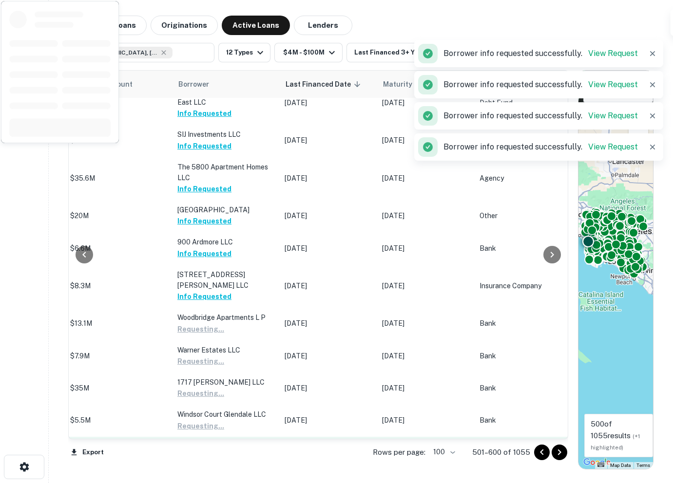
click at [190, 453] on button "Request Borrower Info" at bounding box center [216, 459] width 79 height 12
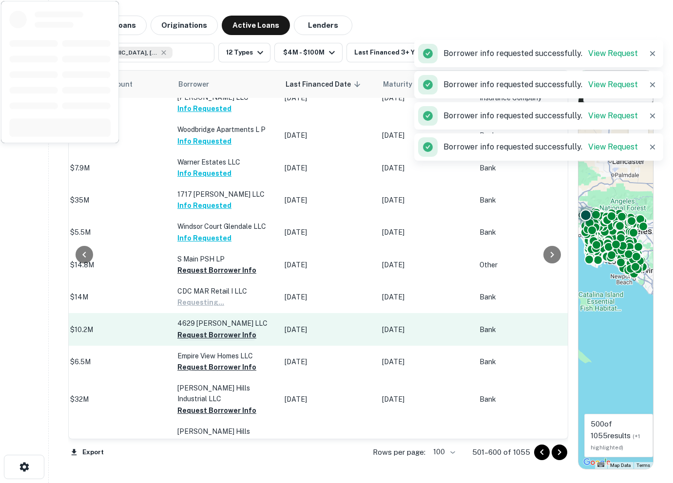
click at [189, 329] on button "Request Borrower Info" at bounding box center [216, 335] width 79 height 12
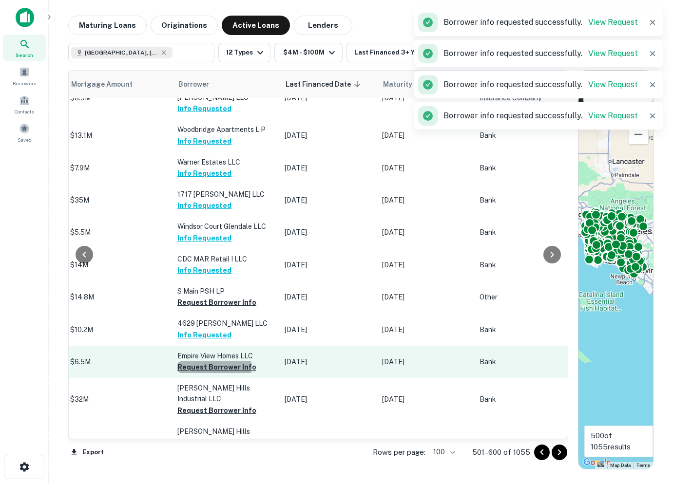
click at [193, 362] on button "Request Borrower Info" at bounding box center [216, 368] width 79 height 12
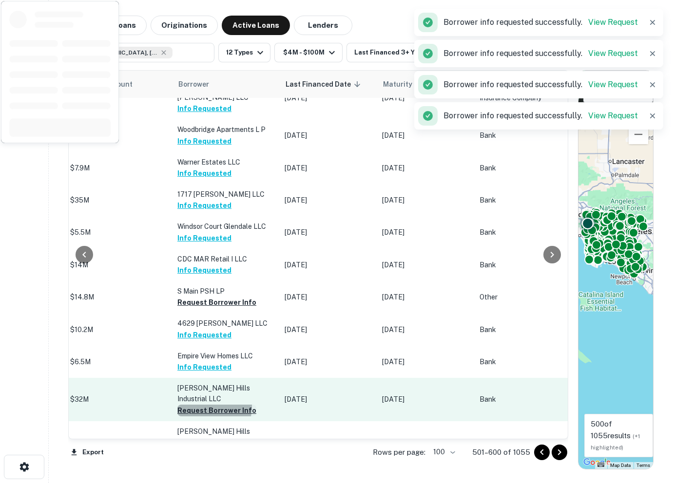
click at [193, 405] on button "Request Borrower Info" at bounding box center [216, 411] width 79 height 12
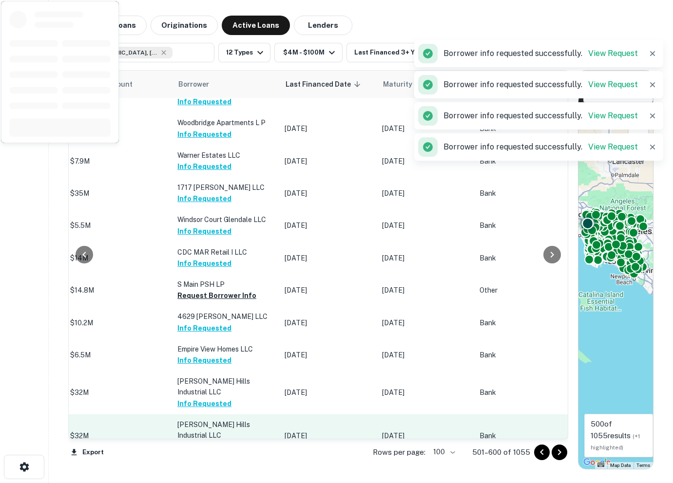
scroll to position [1564, 485]
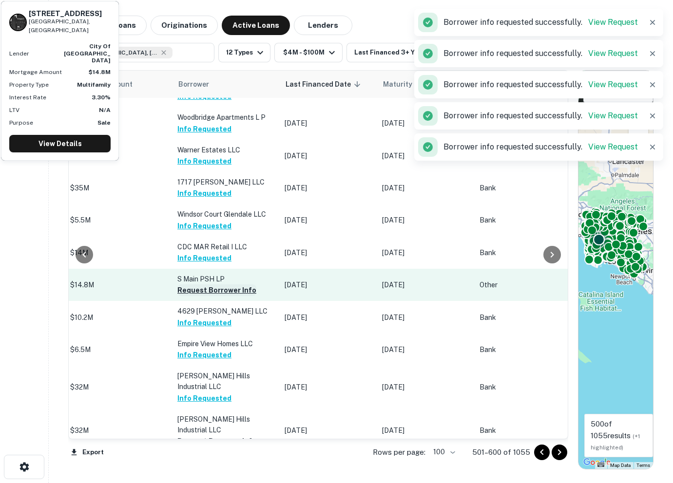
click at [197, 285] on button "Request Borrower Info" at bounding box center [216, 291] width 79 height 12
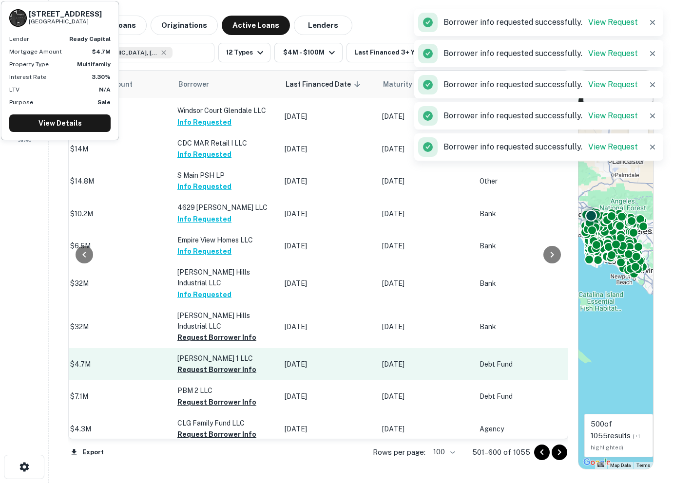
scroll to position [1678, 485]
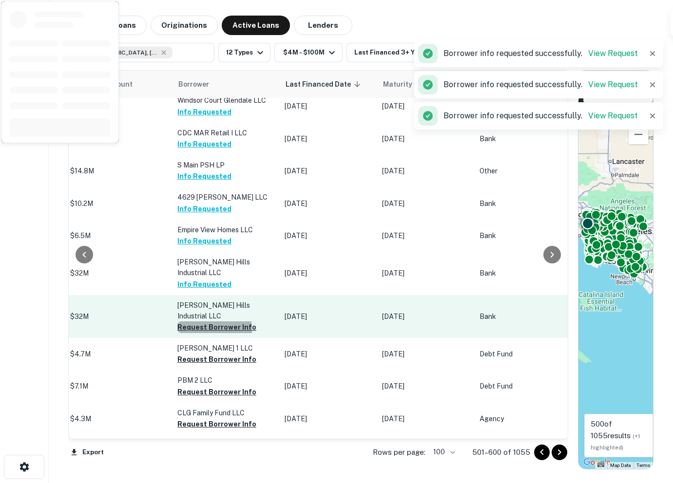
click at [200, 322] on button "Request Borrower Info" at bounding box center [216, 328] width 79 height 12
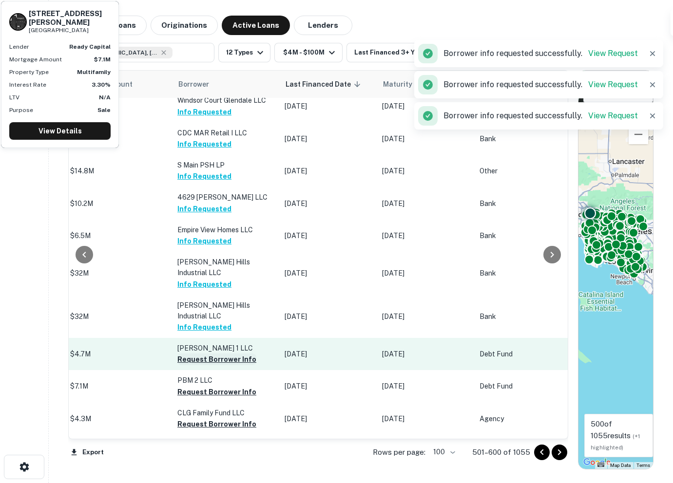
click at [192, 354] on button "Request Borrower Info" at bounding box center [216, 360] width 79 height 12
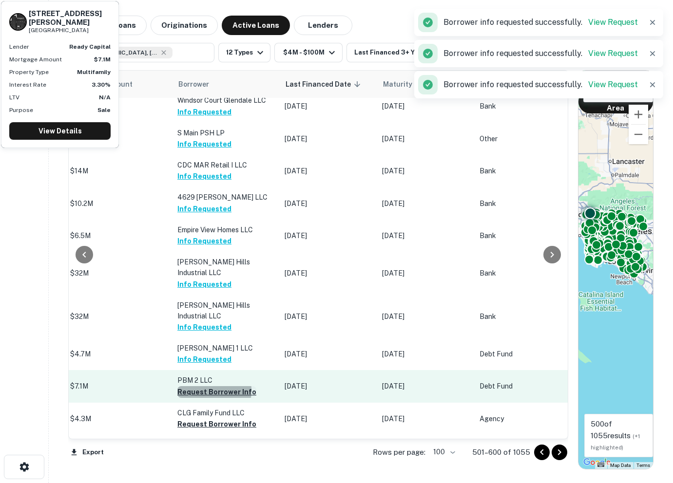
click at [190, 386] on button "Request Borrower Info" at bounding box center [216, 392] width 79 height 12
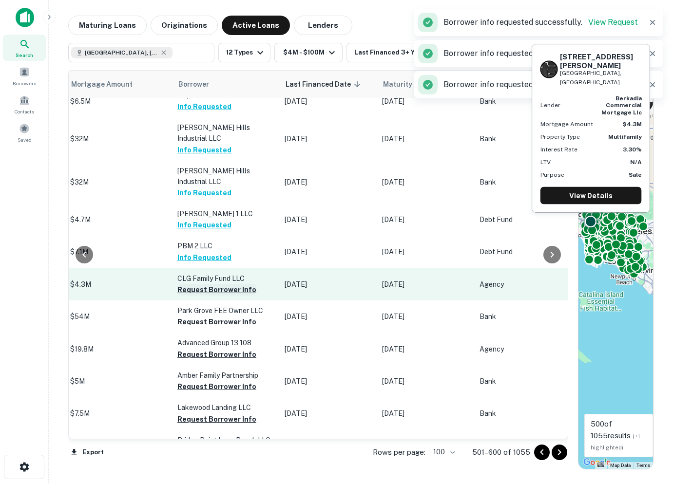
scroll to position [1823, 485]
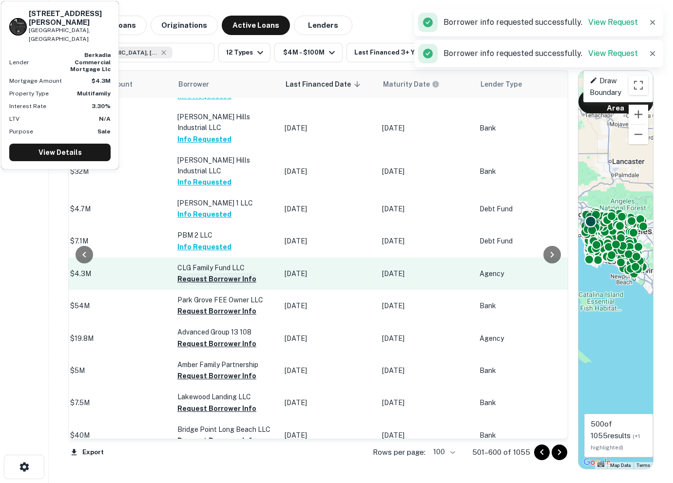
click at [190, 273] on button "Request Borrower Info" at bounding box center [216, 279] width 79 height 12
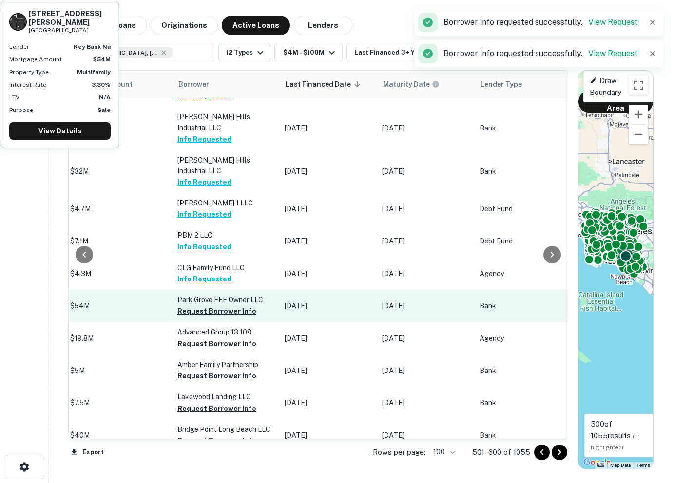
click at [192, 306] on button "Request Borrower Info" at bounding box center [216, 312] width 79 height 12
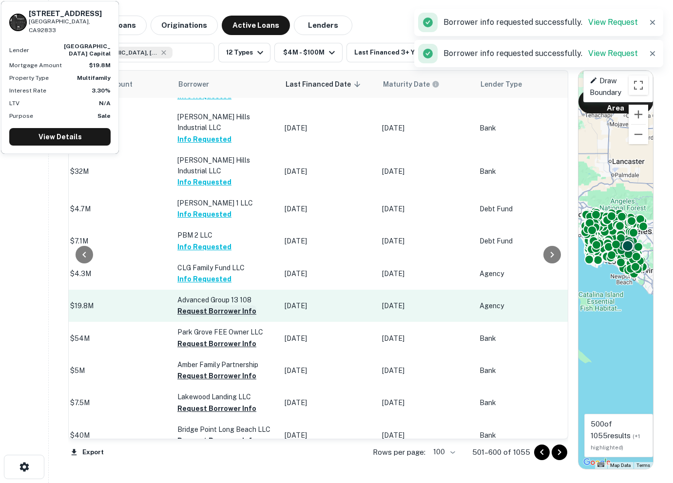
click at [192, 306] on button "Request Borrower Info" at bounding box center [216, 312] width 79 height 12
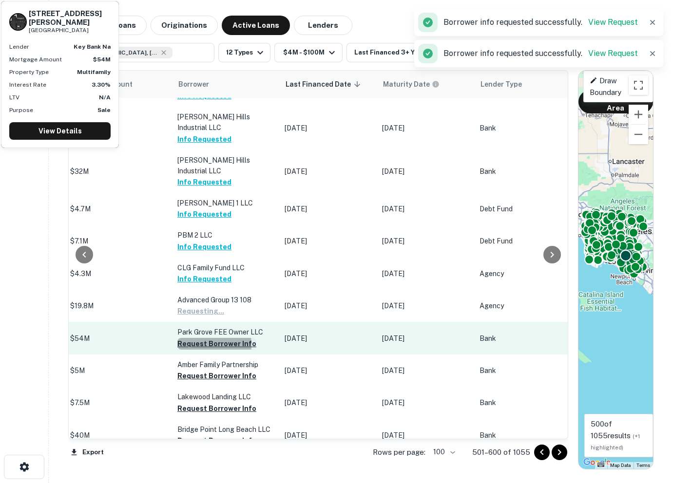
click at [192, 338] on button "Request Borrower Info" at bounding box center [216, 344] width 79 height 12
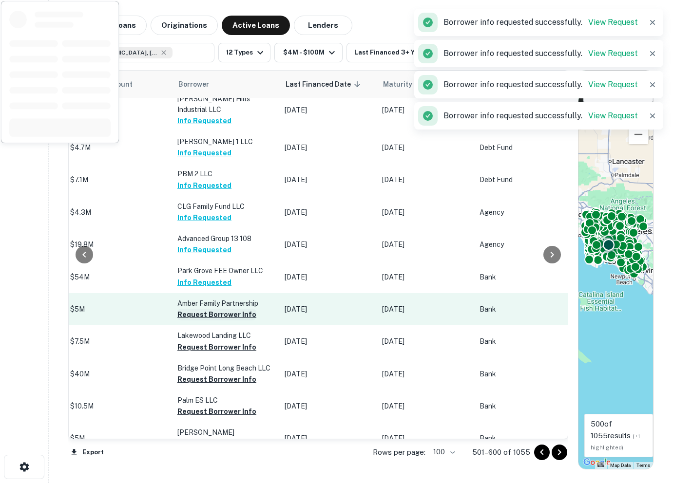
scroll to position [1917, 485]
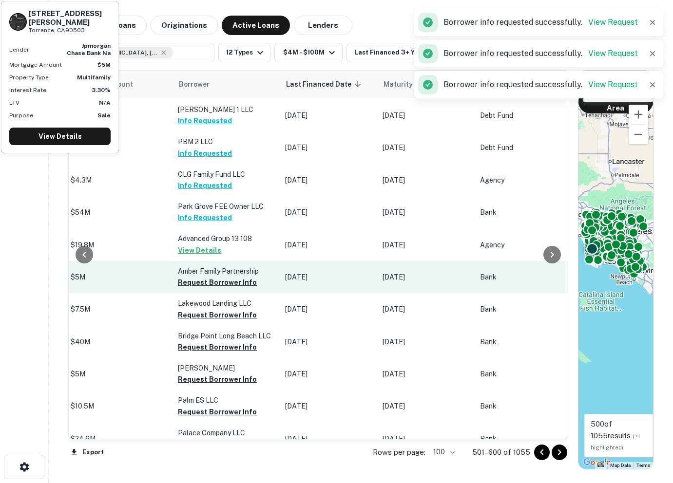
click at [193, 261] on td "Amber Family Partnership Request Borrower Info" at bounding box center [226, 277] width 107 height 32
click at [193, 277] on button "Request Borrower Info" at bounding box center [217, 283] width 79 height 12
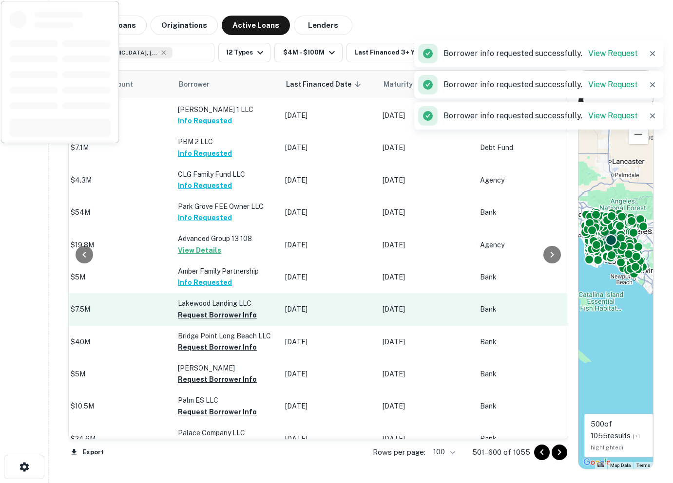
click at [189, 309] on button "Request Borrower Info" at bounding box center [217, 315] width 79 height 12
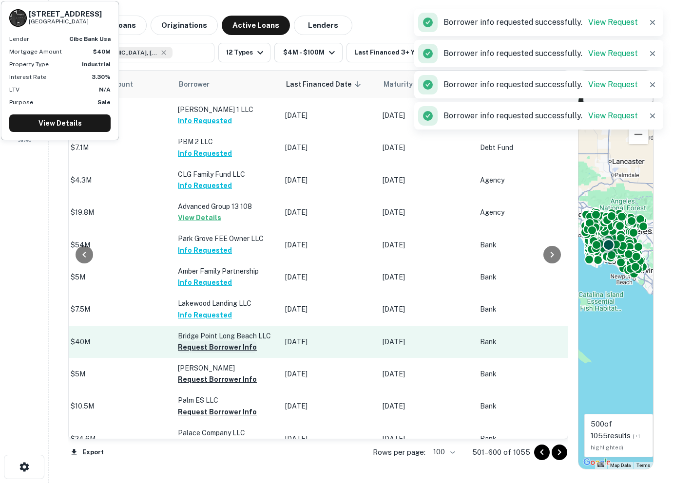
click at [188, 342] on button "Request Borrower Info" at bounding box center [217, 348] width 79 height 12
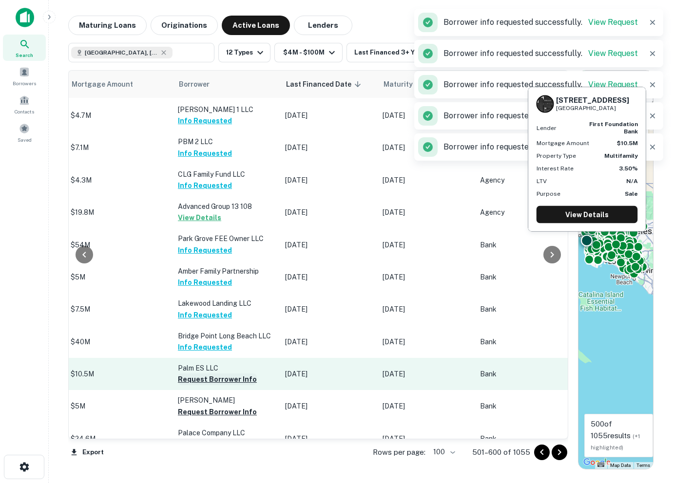
click at [192, 374] on button "Request Borrower Info" at bounding box center [217, 380] width 79 height 12
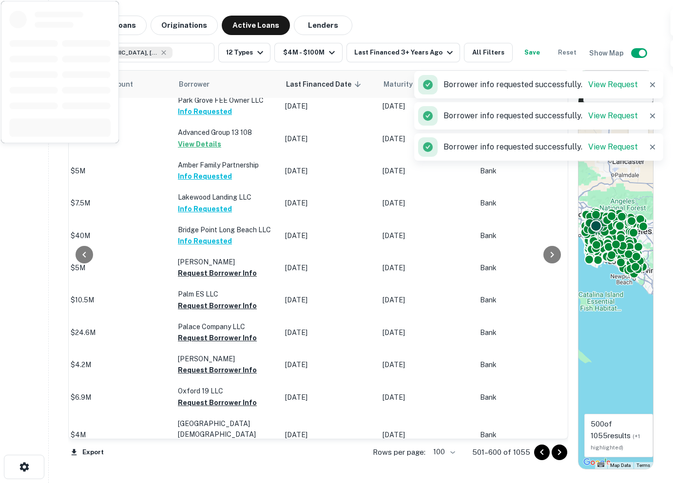
scroll to position [2030, 485]
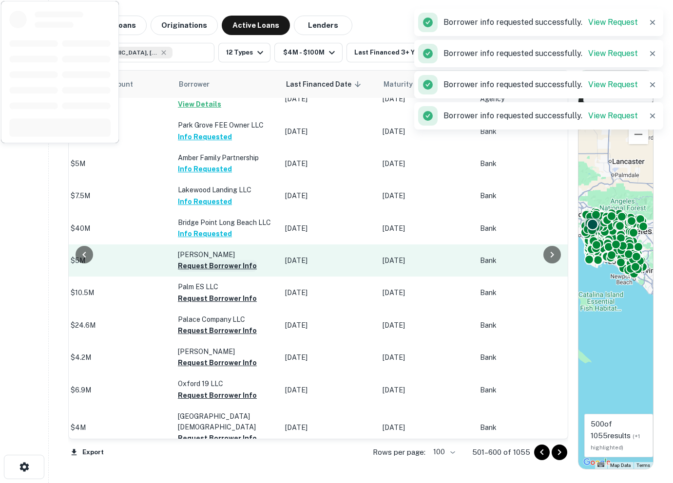
click at [196, 260] on button "Request Borrower Info" at bounding box center [217, 266] width 79 height 12
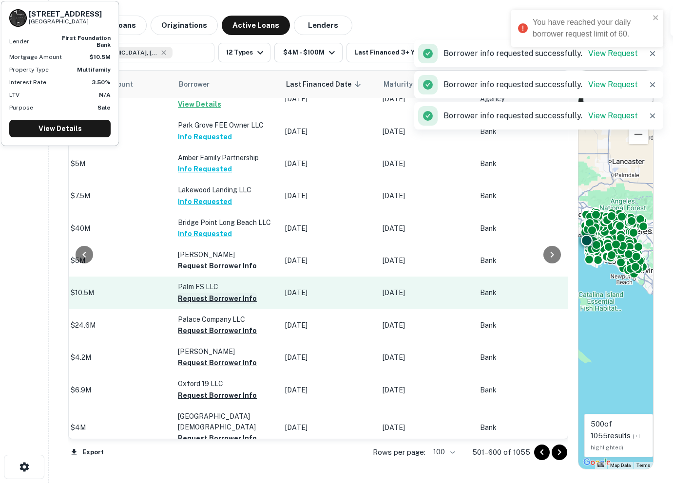
click at [192, 293] on button "Request Borrower Info" at bounding box center [217, 299] width 79 height 12
